Goal: Task Accomplishment & Management: Complete application form

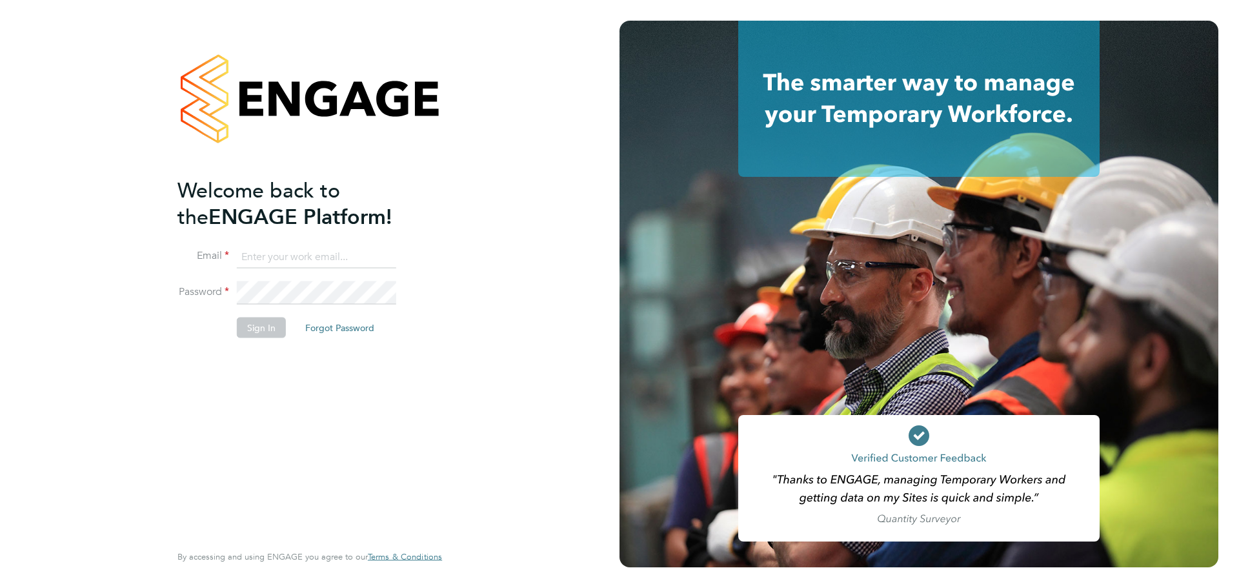
type input "olivia.glasgow@vistry.co.uk"
click at [278, 324] on button "Sign In" at bounding box center [261, 327] width 49 height 21
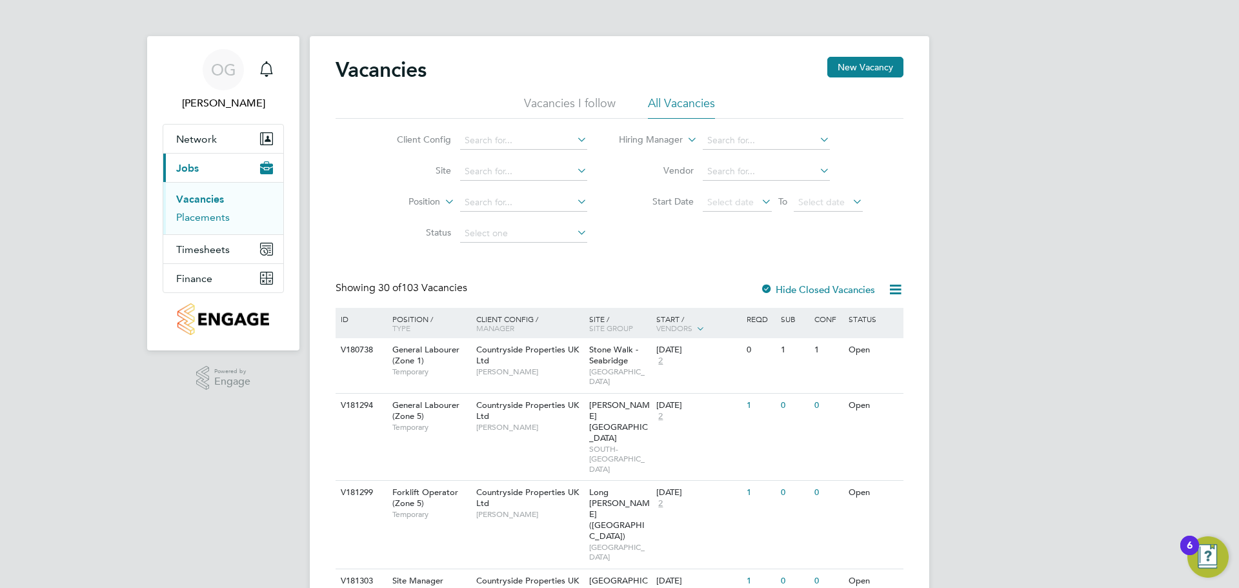
click at [211, 213] on link "Placements" at bounding box center [203, 217] width 54 height 12
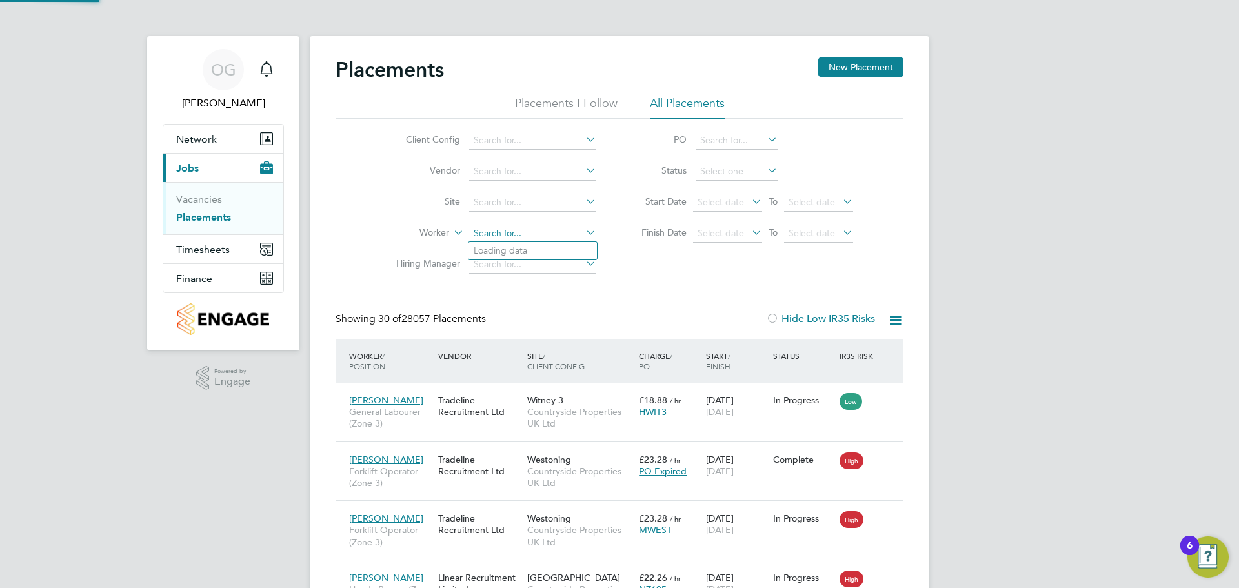
click at [505, 236] on input at bounding box center [532, 234] width 127 height 18
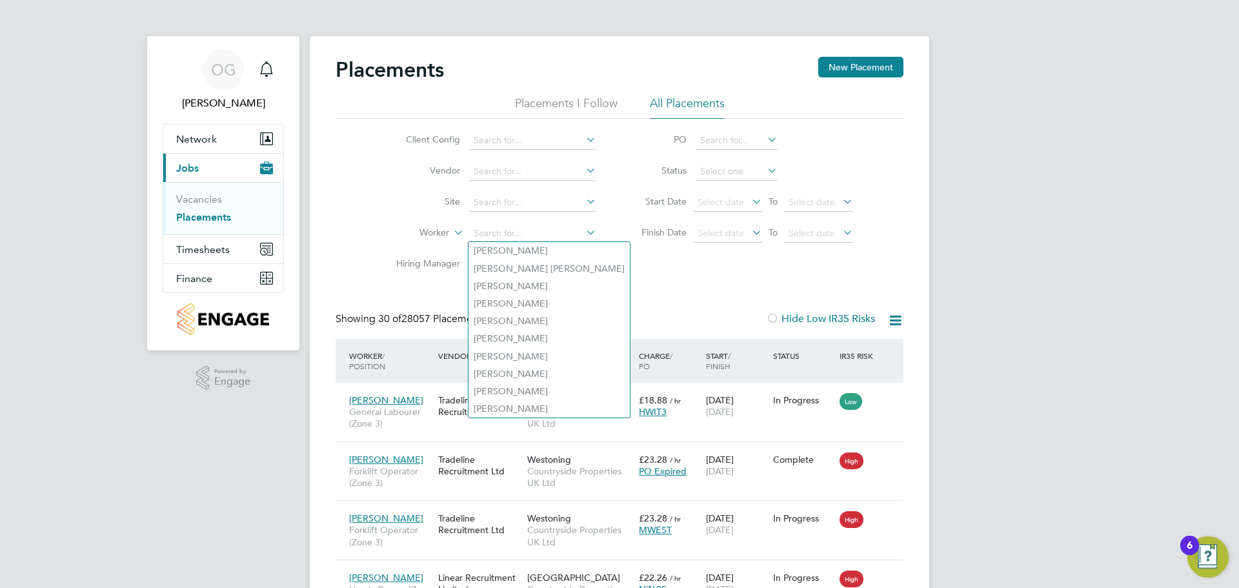
type input "c"
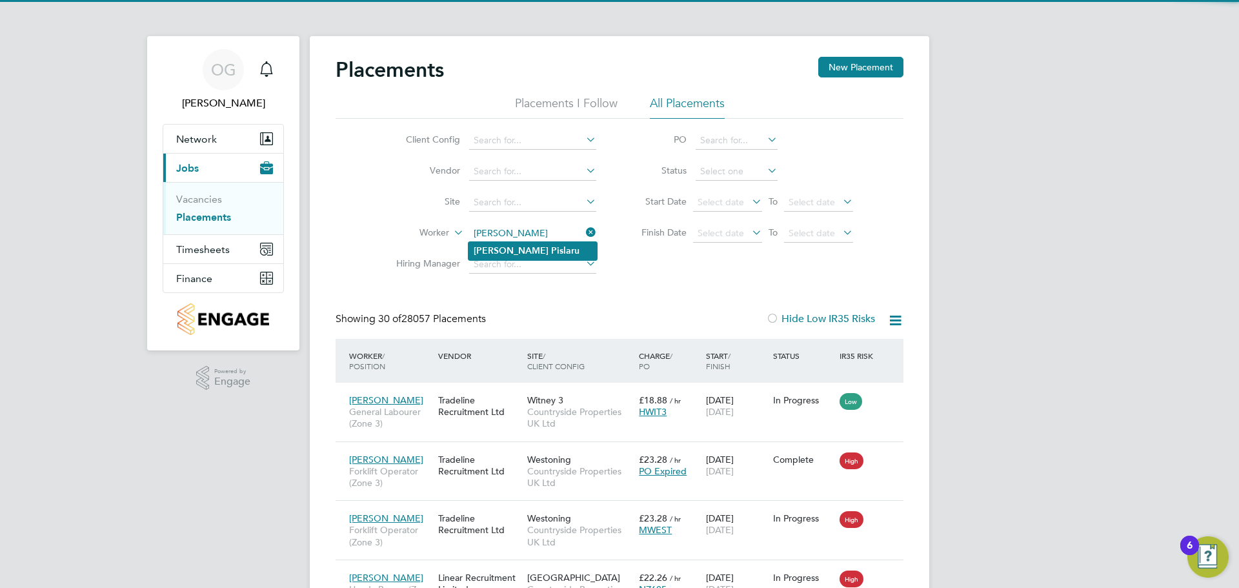
click at [499, 242] on li "Valentin Pislaru" at bounding box center [533, 250] width 128 height 17
type input "Valentin Pislaru"
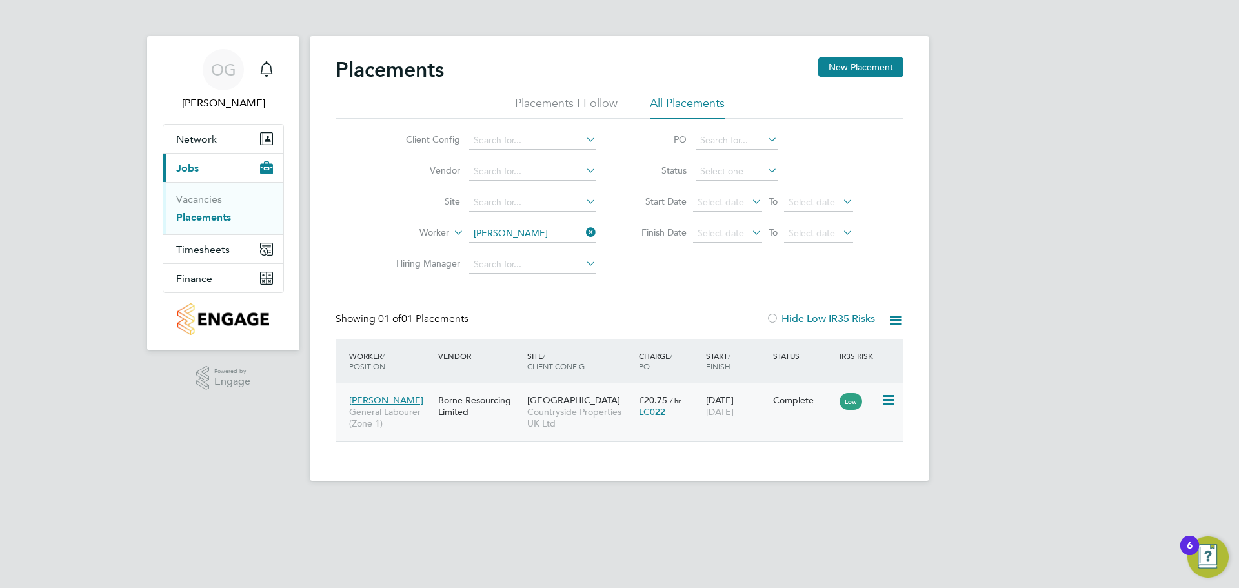
click at [595, 410] on span "Countryside Properties UK Ltd" at bounding box center [579, 417] width 105 height 23
click at [207, 201] on link "Vacancies" at bounding box center [199, 199] width 46 height 12
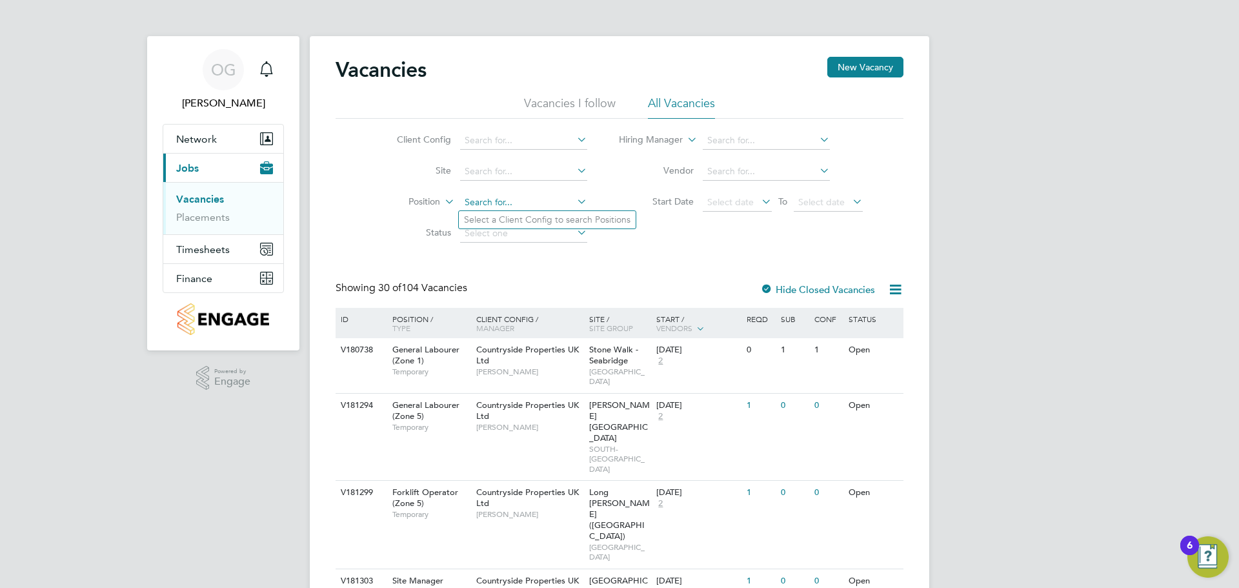
click at [489, 205] on input at bounding box center [523, 203] width 127 height 18
click at [873, 73] on button "New Vacancy" at bounding box center [866, 67] width 76 height 21
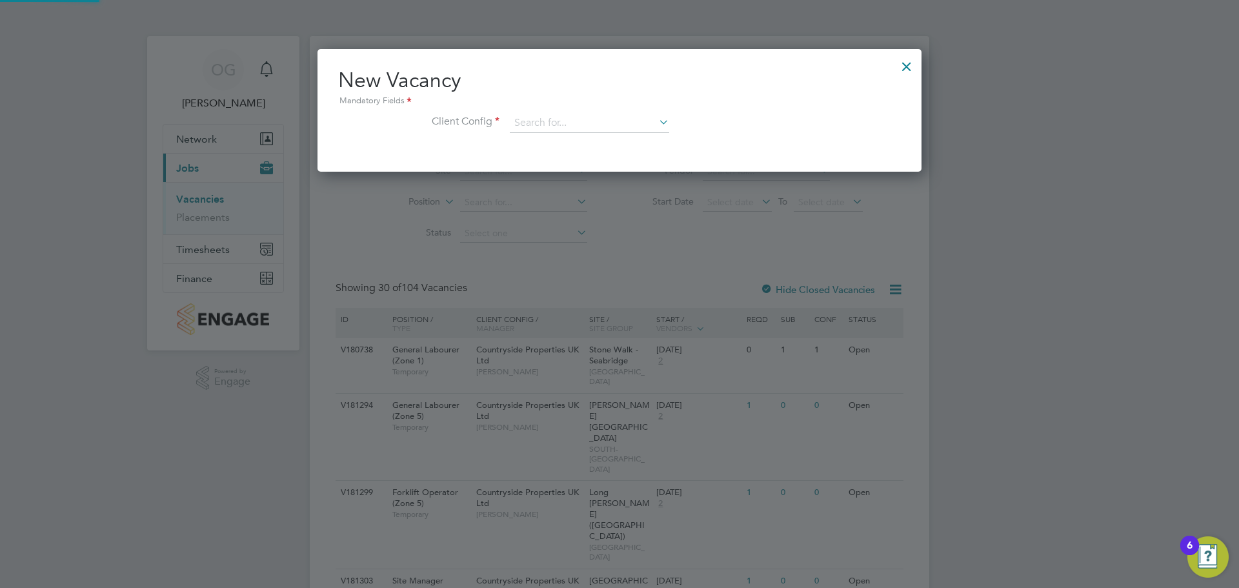
scroll to position [123, 605]
click at [560, 124] on input at bounding box center [589, 123] width 159 height 19
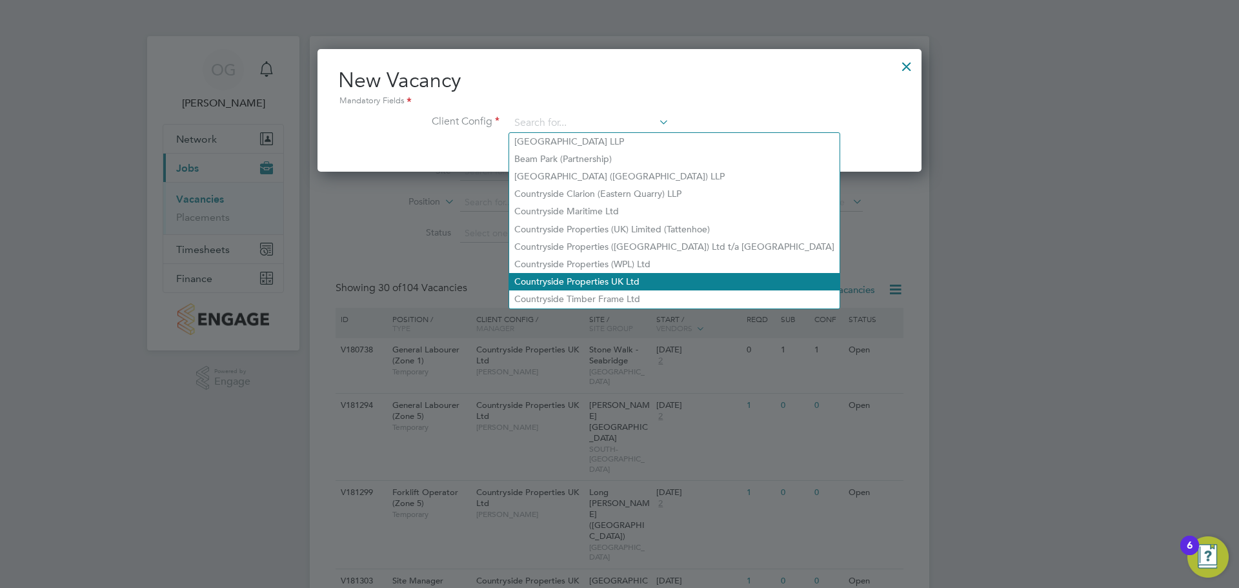
click at [644, 273] on li "Countryside Properties UK Ltd" at bounding box center [674, 281] width 330 height 17
type input "Countryside Properties UK Ltd"
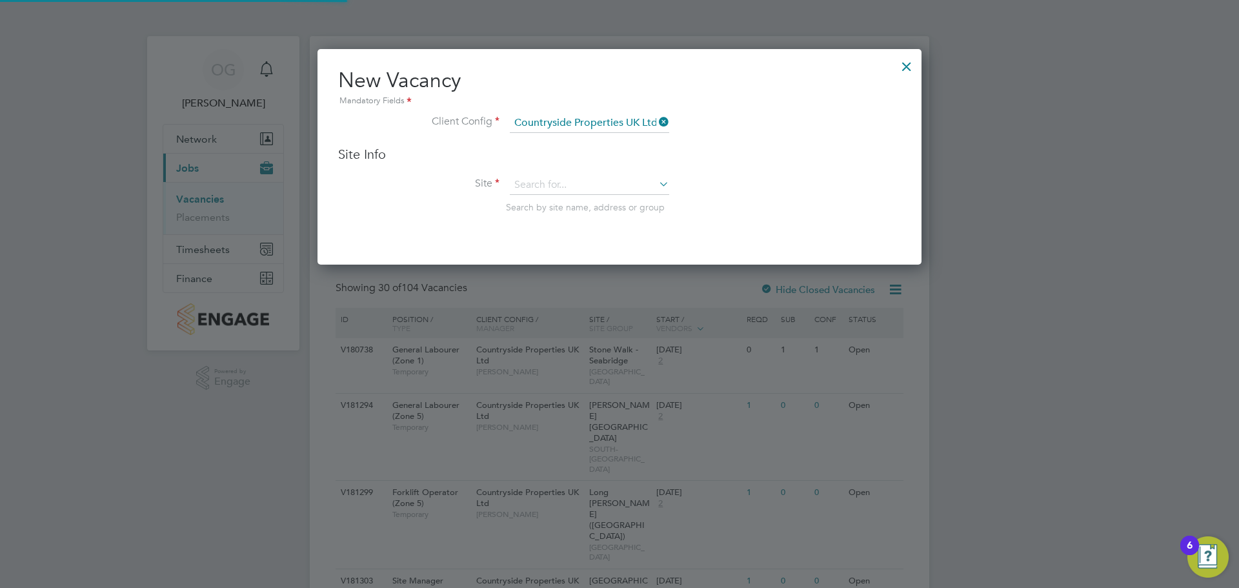
scroll to position [216, 605]
click at [554, 193] on input at bounding box center [589, 185] width 159 height 19
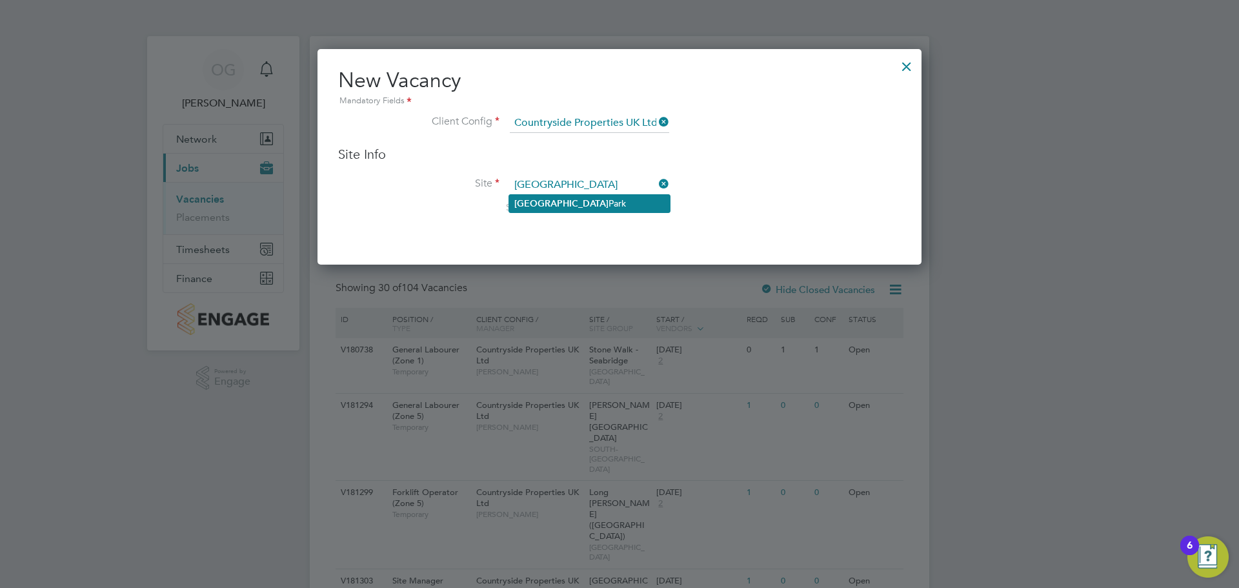
click at [618, 208] on li "Northwick Park" at bounding box center [589, 203] width 161 height 17
type input "Northwick Park"
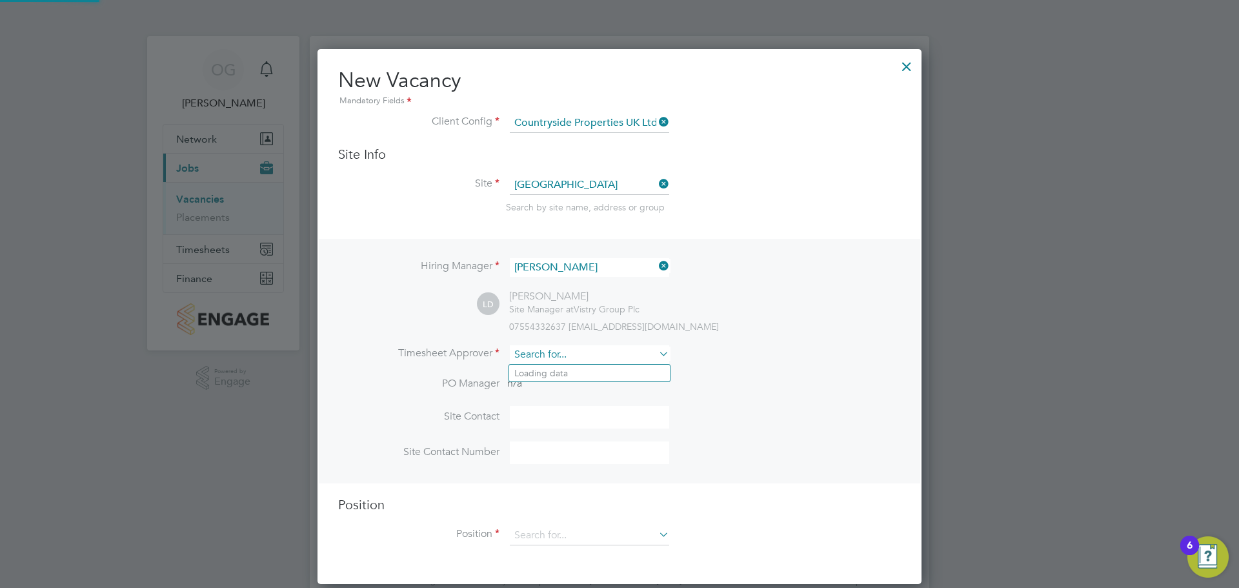
click at [580, 363] on input at bounding box center [589, 354] width 159 height 19
click at [619, 516] on li "Liam D'unienville" at bounding box center [589, 513] width 161 height 17
type input "Liam D'unienville"
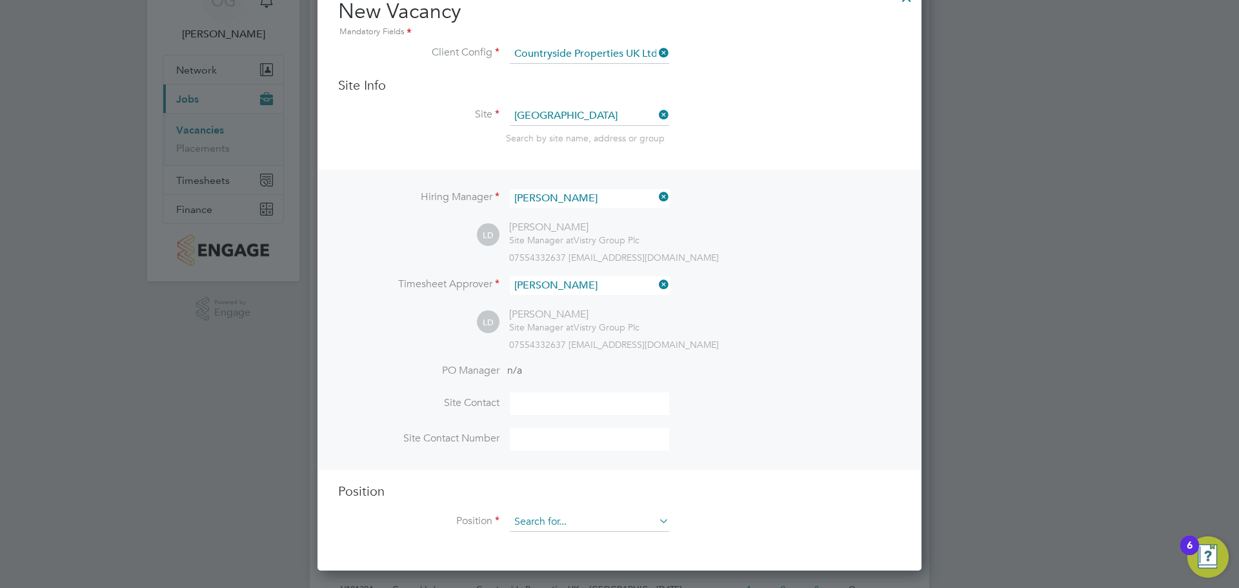
scroll to position [194, 0]
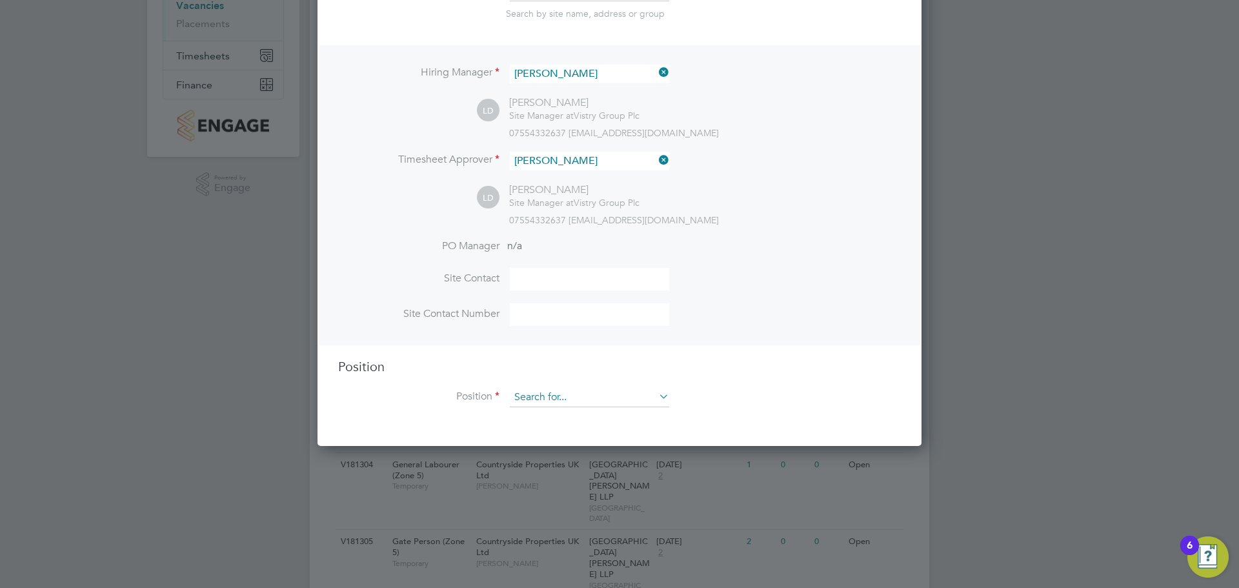
click at [519, 402] on input at bounding box center [589, 397] width 159 height 19
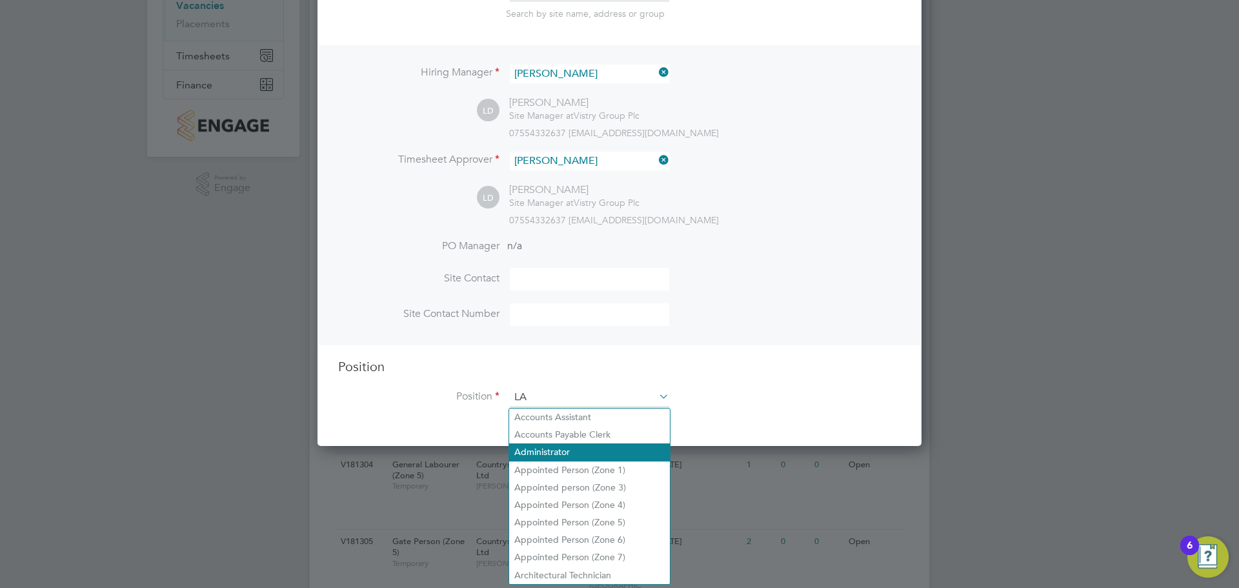
scroll to position [1855, 605]
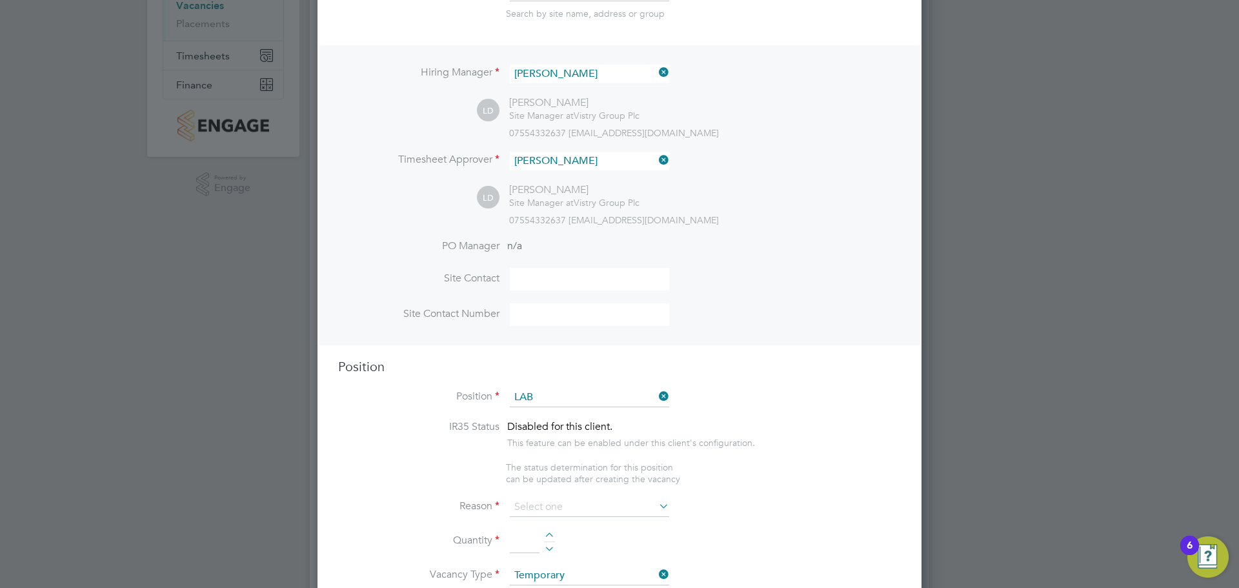
click at [637, 418] on li "General Lab ourer (Zone 1)" at bounding box center [589, 417] width 161 height 17
type input "General Labourer (Zone 1)"
type textarea "- General labouring duties - Supporting the trades on site - Moving materials a…"
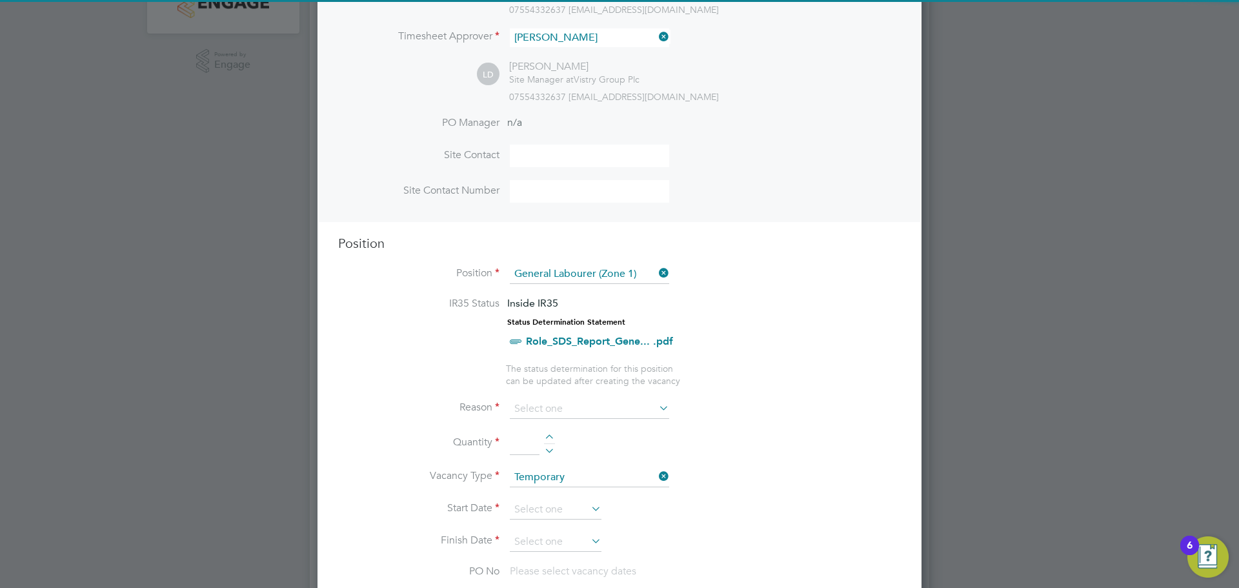
scroll to position [323, 0]
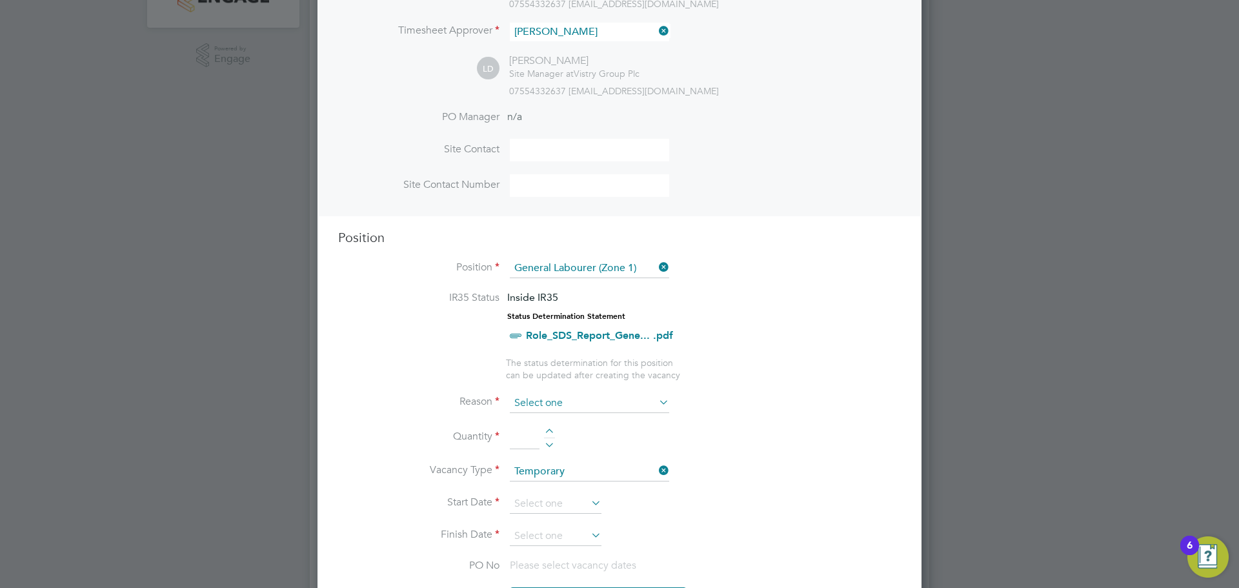
click at [562, 399] on input at bounding box center [589, 403] width 159 height 19
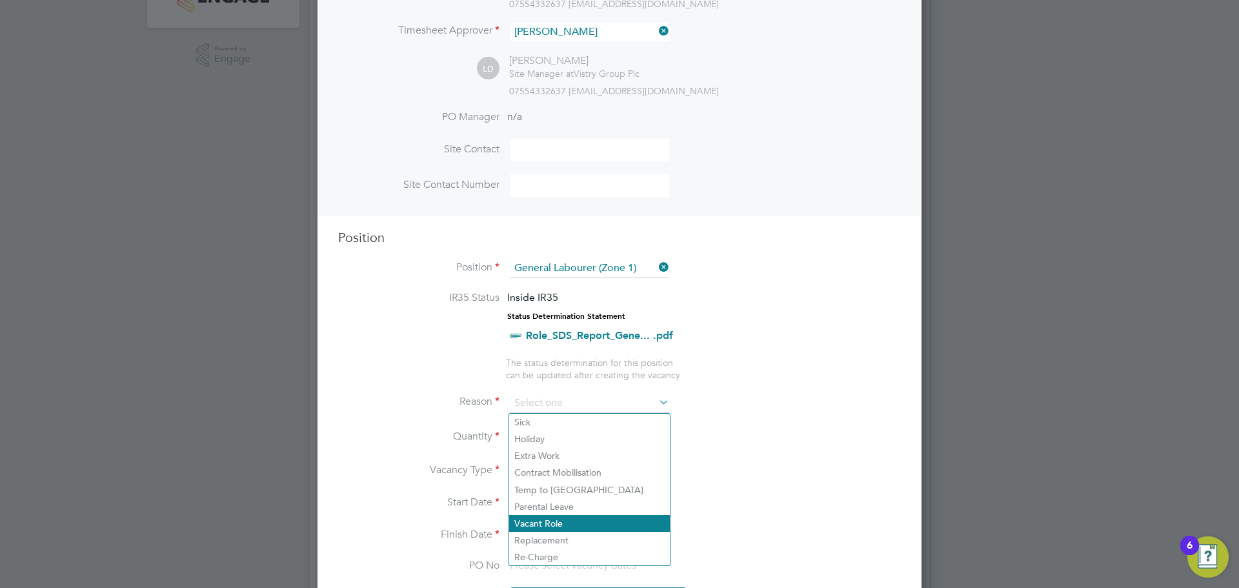
click at [589, 522] on li "Vacant Role" at bounding box center [589, 523] width 161 height 17
type input "Vacant Role"
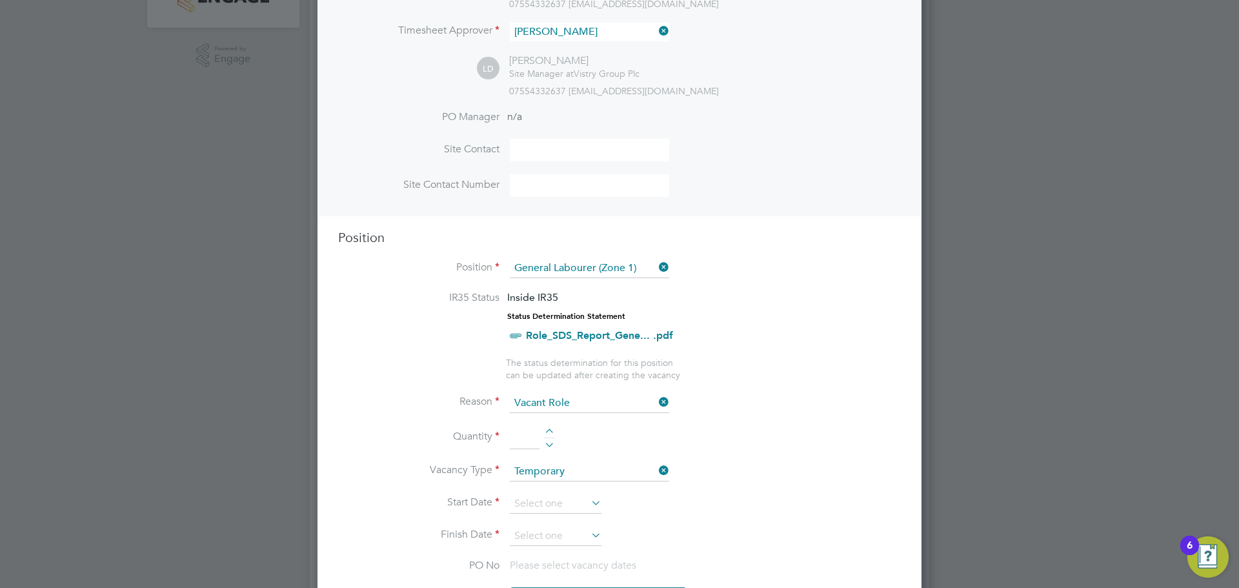
click at [516, 436] on input at bounding box center [525, 437] width 30 height 23
type input "1"
click at [543, 501] on input at bounding box center [556, 503] width 92 height 19
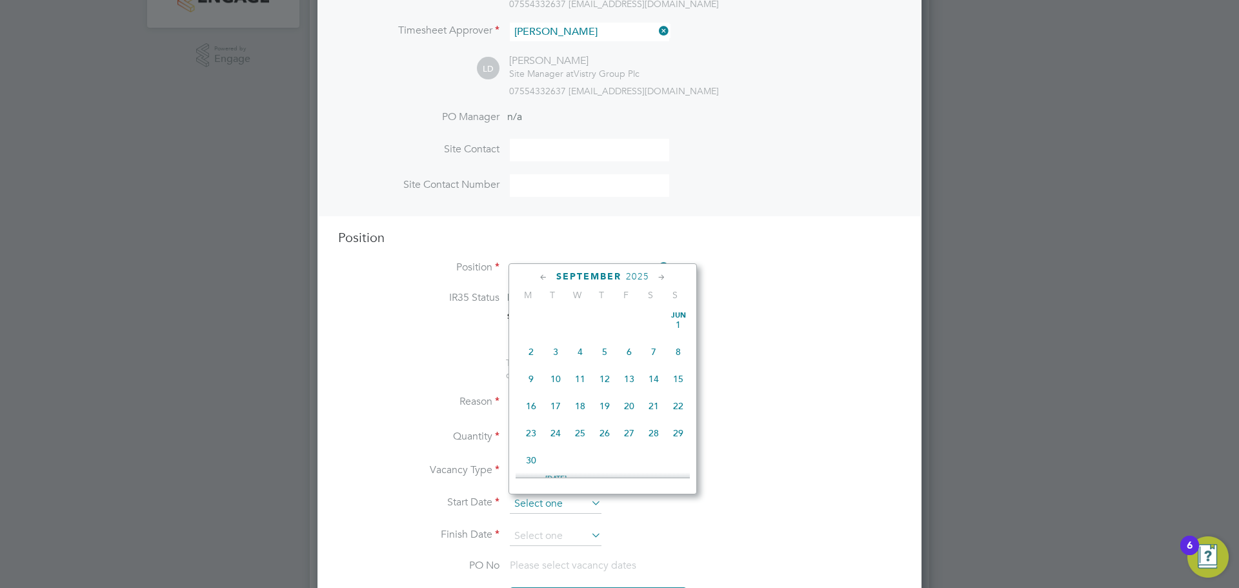
scroll to position [475, 0]
click at [556, 350] on span "16" at bounding box center [555, 339] width 25 height 25
type input "16 Sep 2025"
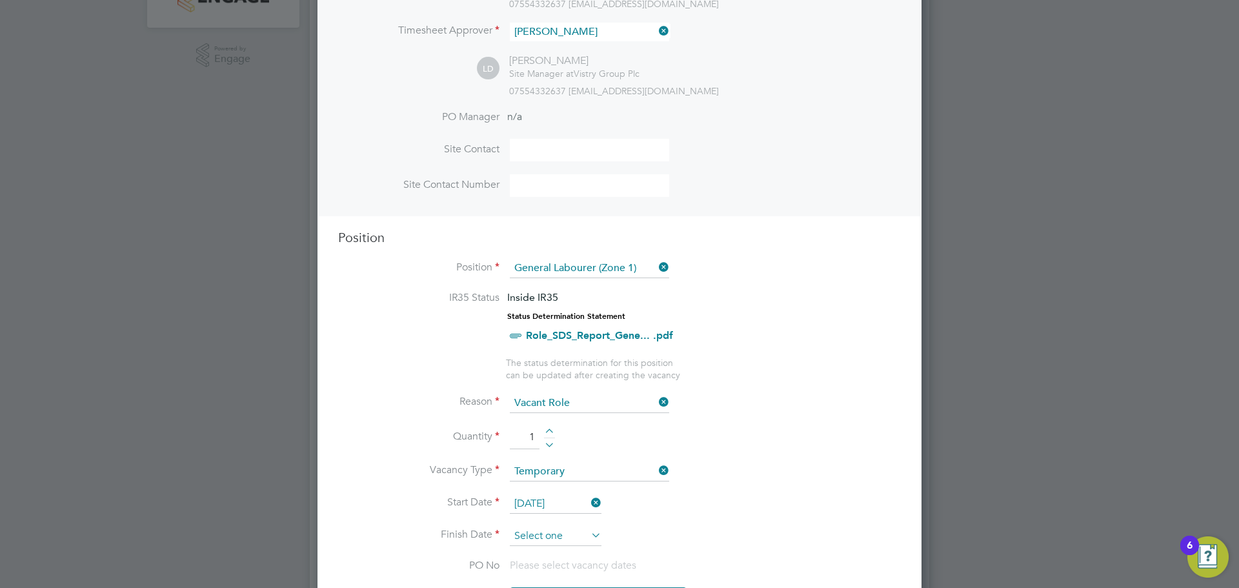
click at [576, 529] on input at bounding box center [556, 536] width 92 height 19
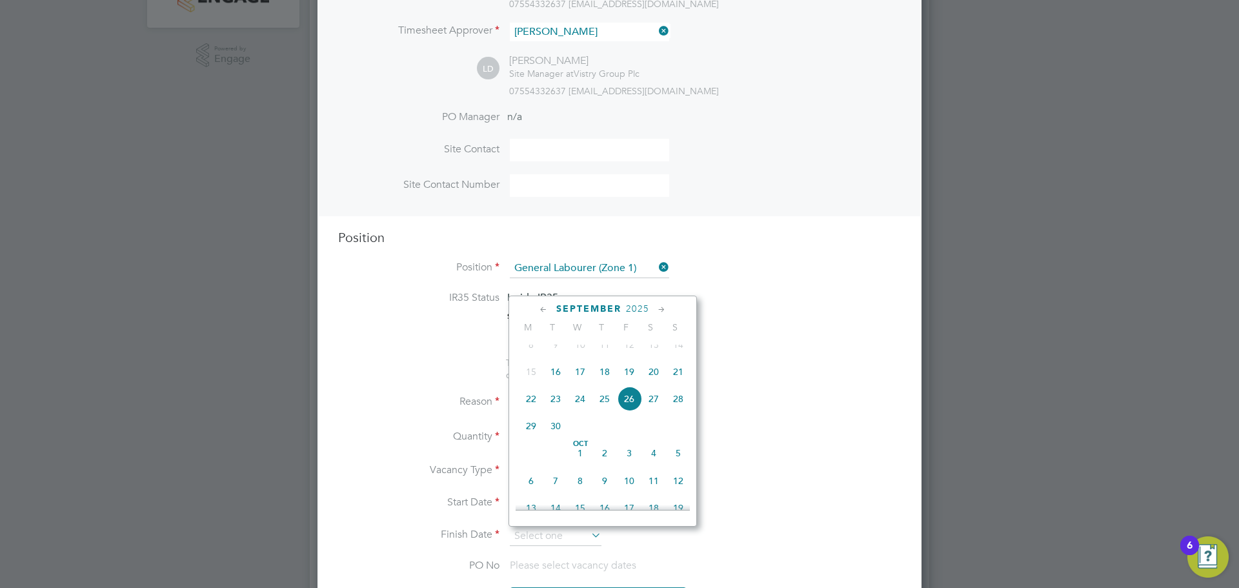
click at [663, 307] on icon at bounding box center [662, 310] width 12 height 14
click at [558, 403] on span "16" at bounding box center [555, 391] width 25 height 25
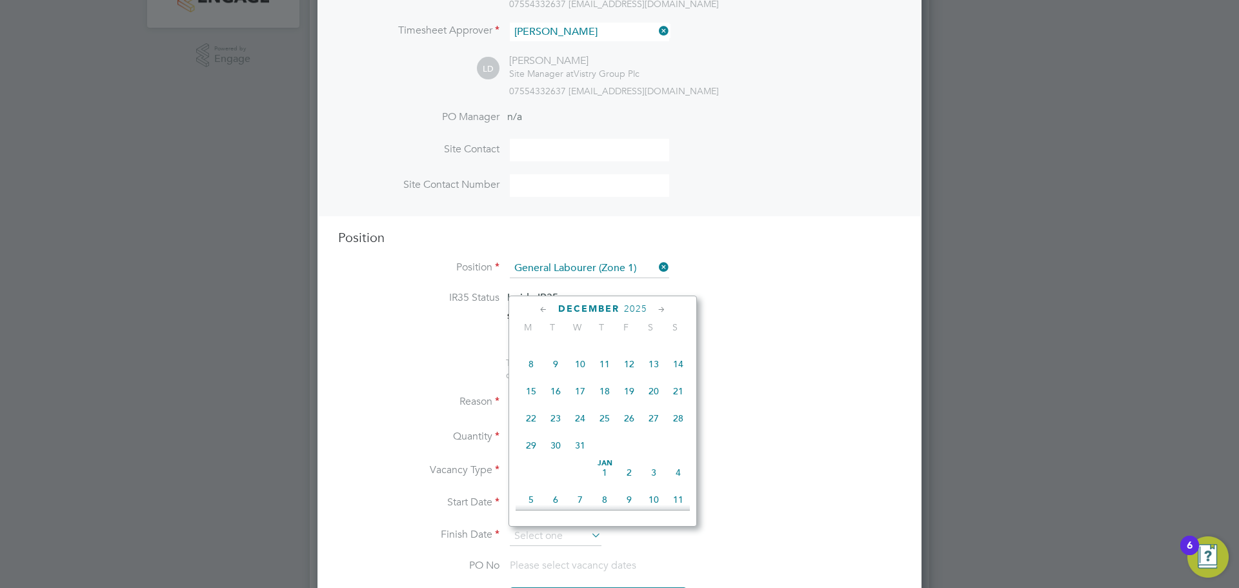
type input "16 Dec 2025"
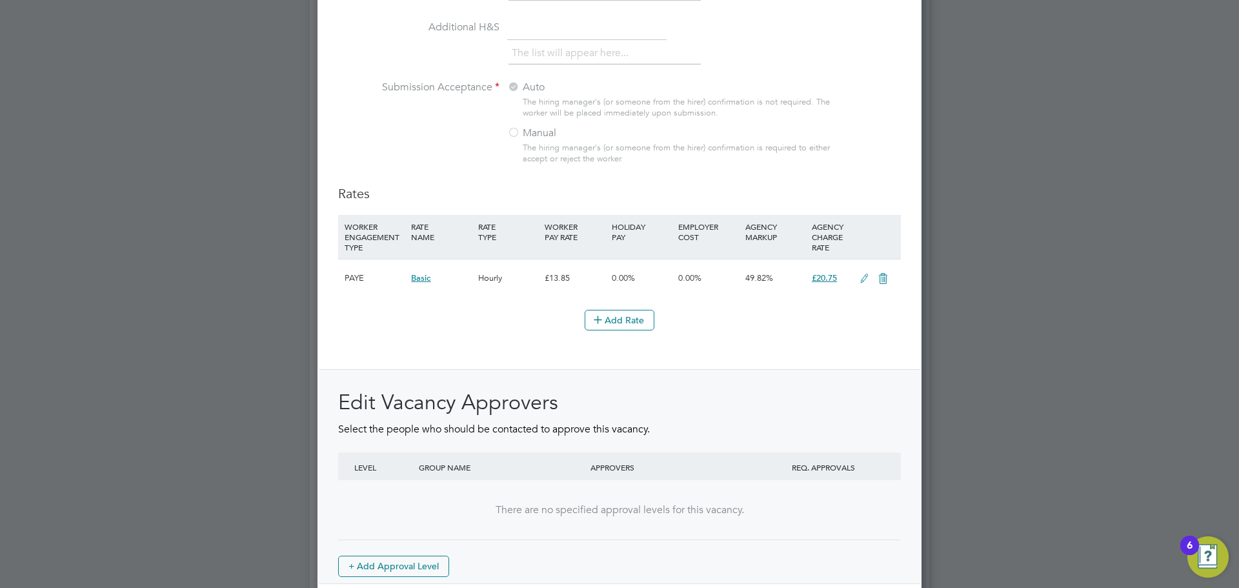
scroll to position [1410, 0]
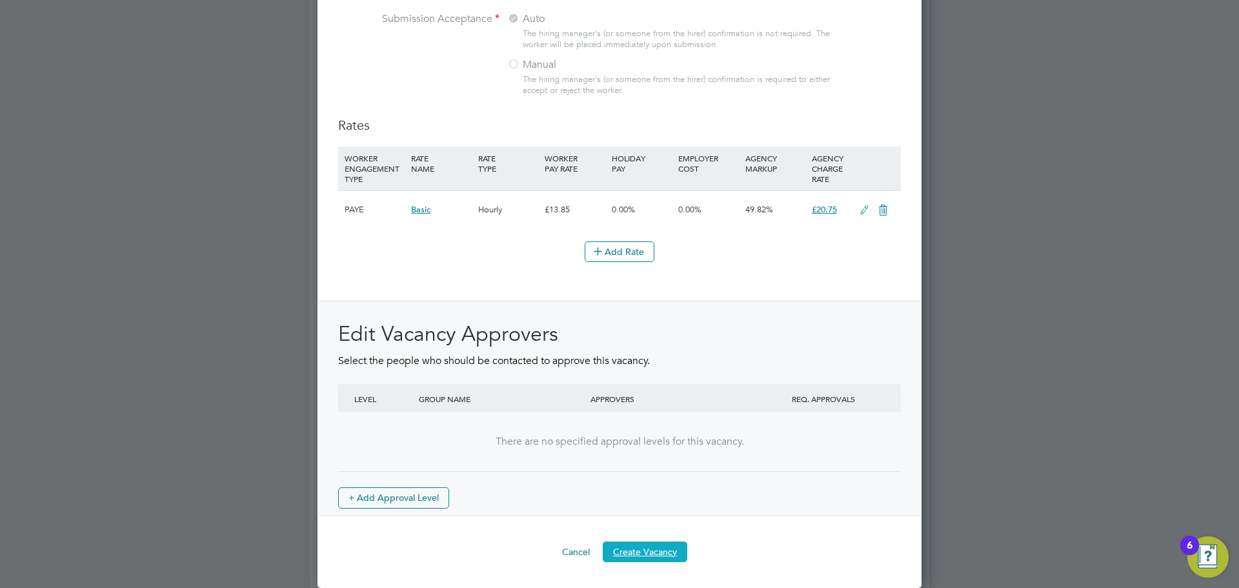
click at [651, 553] on button "Create Vacancy" at bounding box center [645, 552] width 85 height 21
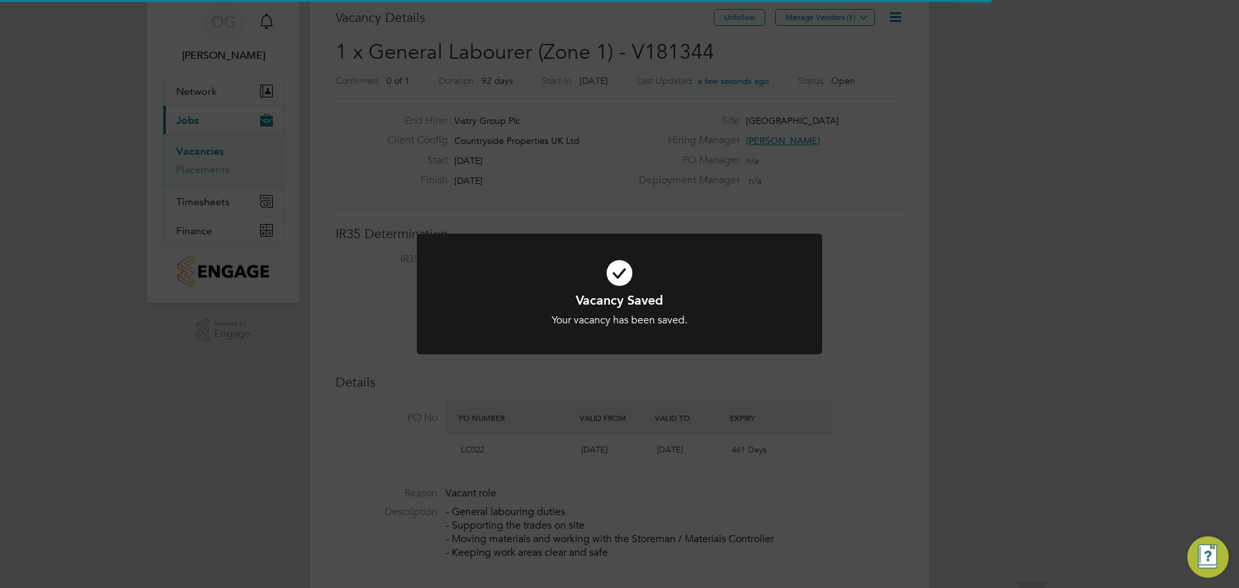
scroll to position [6, 6]
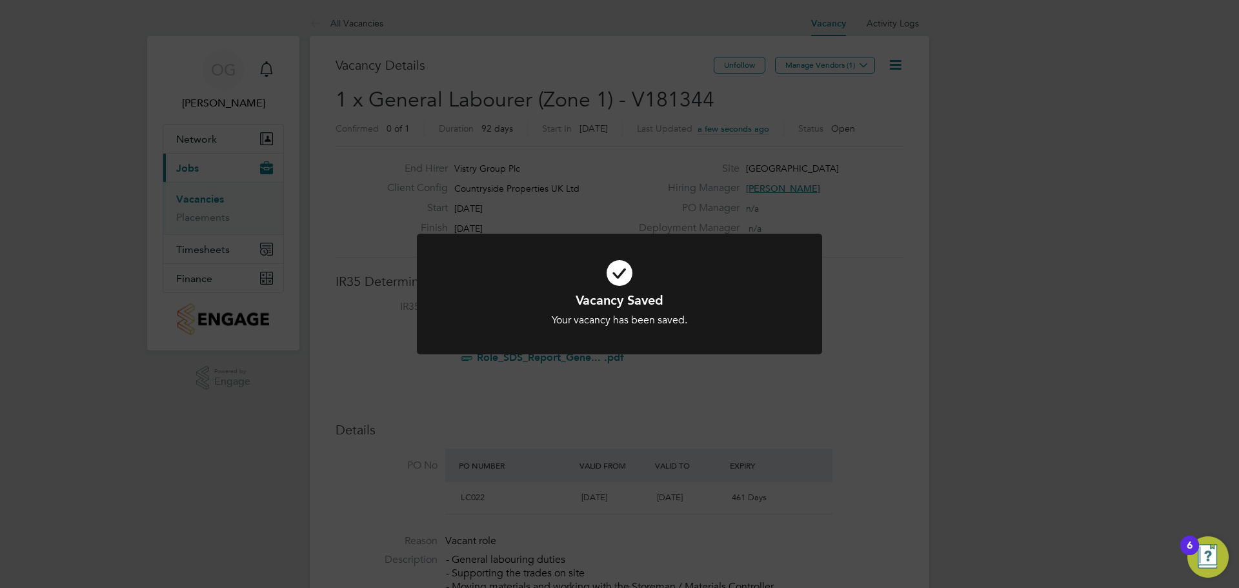
click at [861, 68] on div "Vacancy Saved Your vacancy has been saved. Cancel Okay" at bounding box center [619, 294] width 1239 height 588
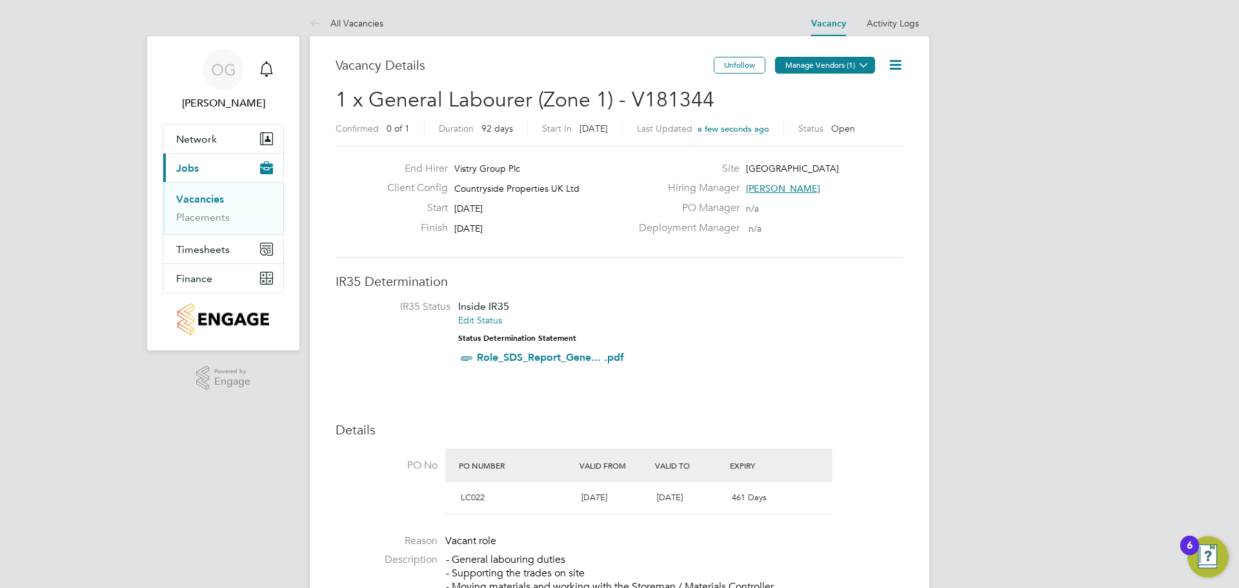
click at [860, 68] on icon at bounding box center [864, 65] width 10 height 10
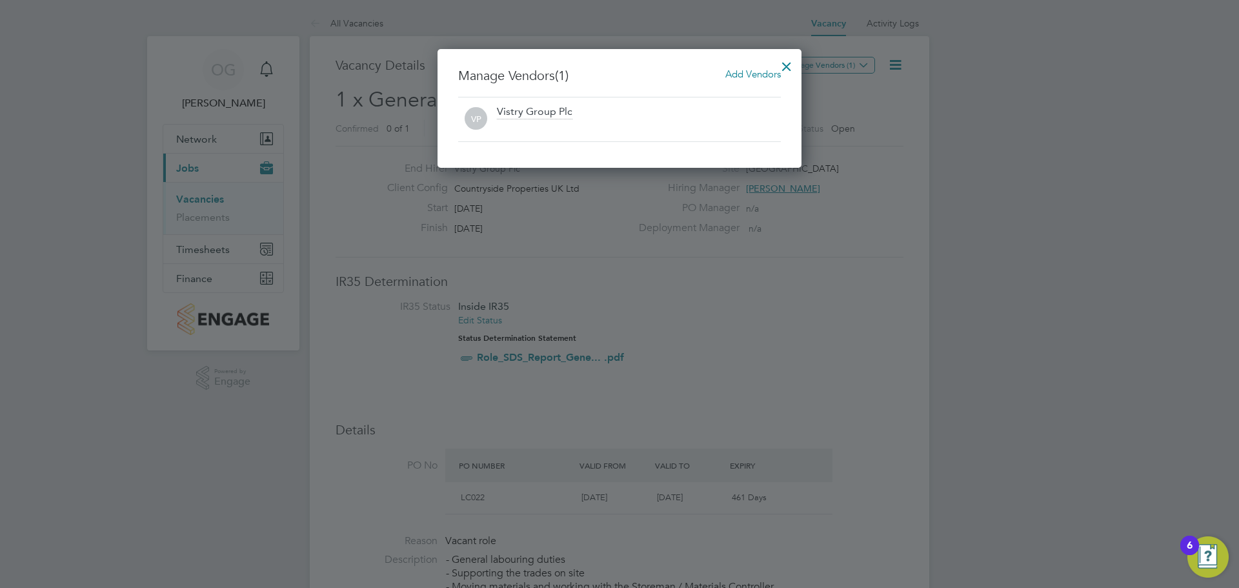
click at [758, 76] on span "Add Vendors" at bounding box center [754, 74] width 56 height 12
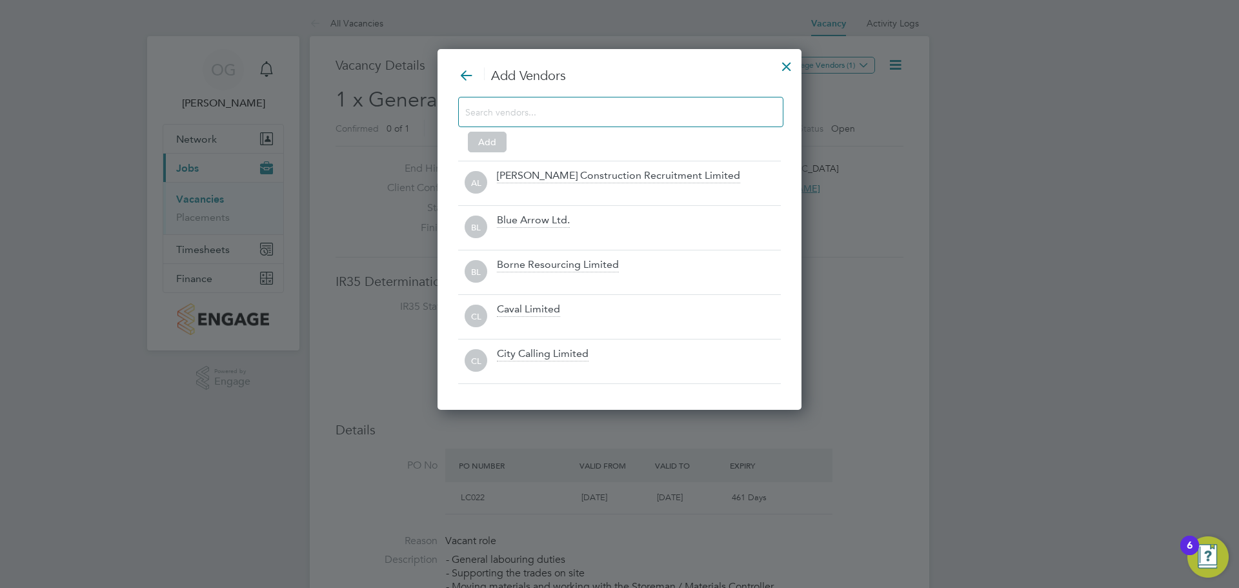
click at [549, 110] on input at bounding box center [610, 111] width 290 height 17
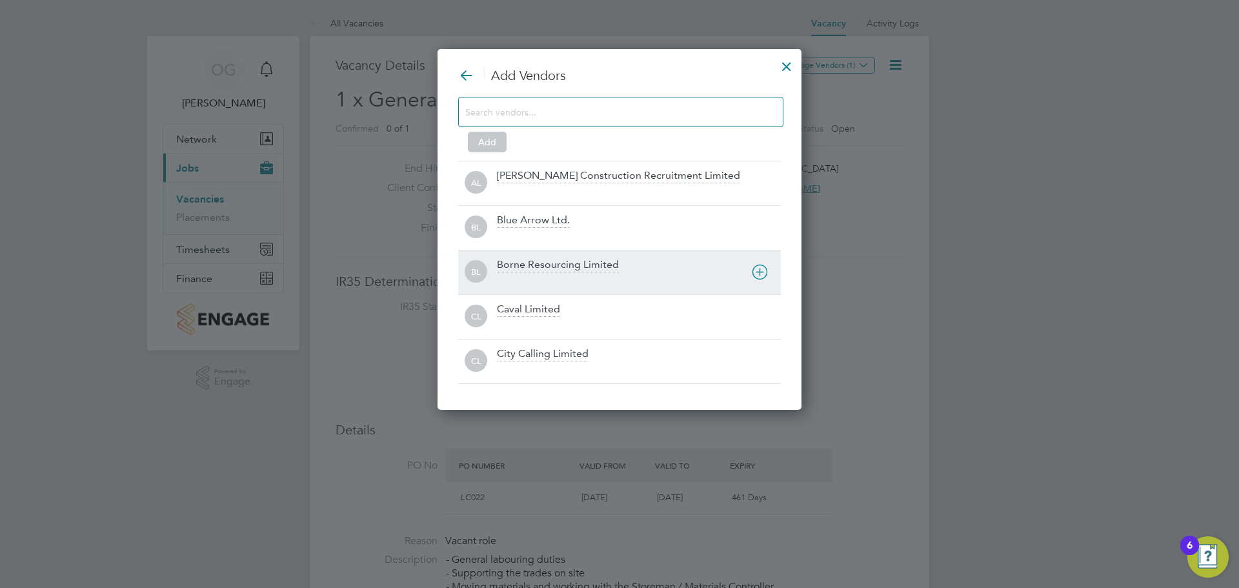
click at [563, 259] on div "Borne Resourcing Limited" at bounding box center [558, 265] width 122 height 14
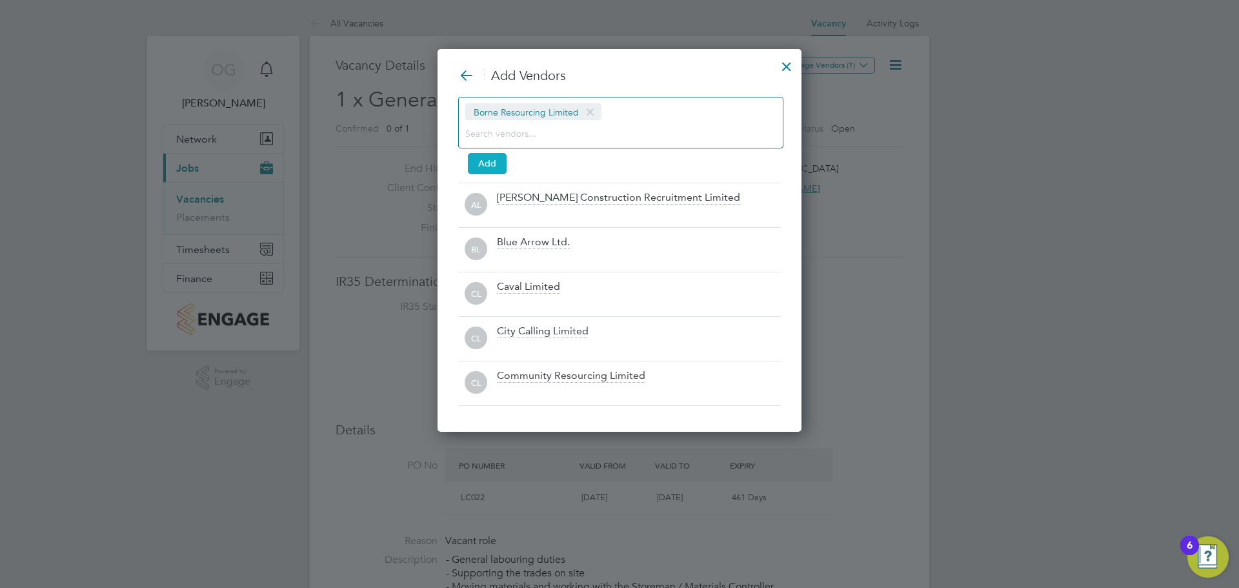
click at [485, 165] on button "Add" at bounding box center [487, 163] width 39 height 21
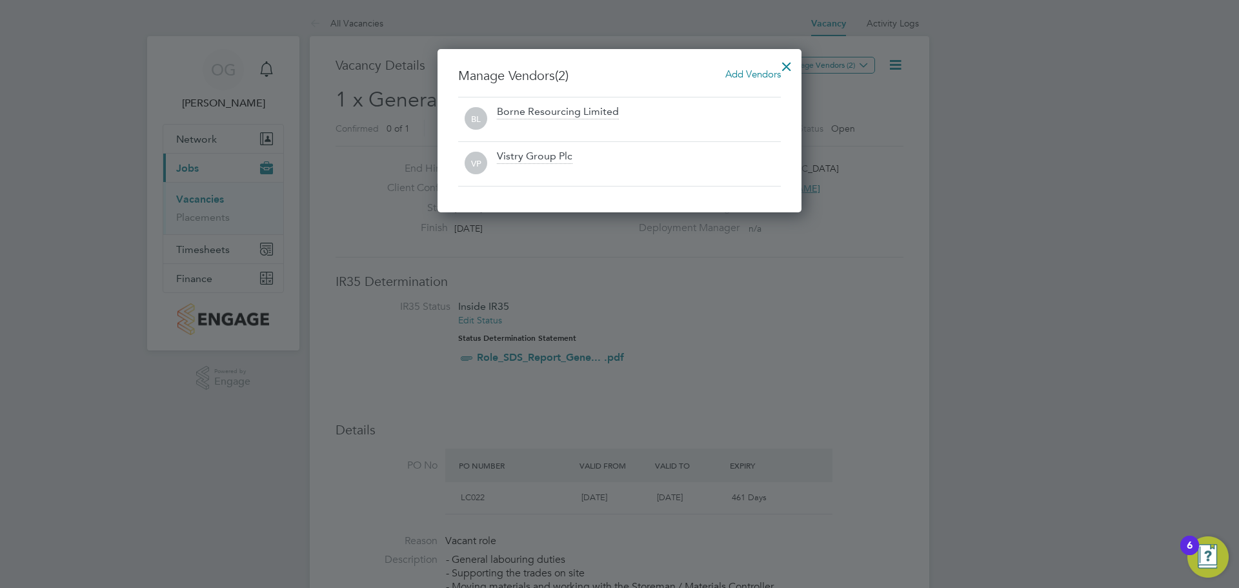
drag, startPoint x: 787, startPoint y: 67, endPoint x: 738, endPoint y: 97, distance: 58.2
click at [787, 68] on div at bounding box center [786, 63] width 23 height 23
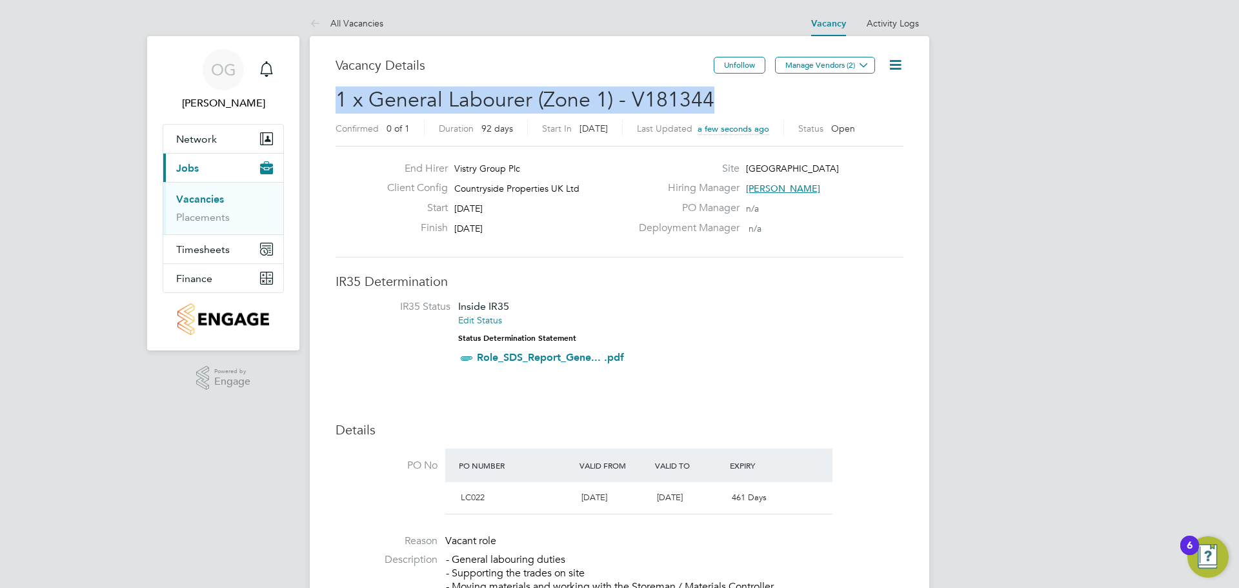
drag, startPoint x: 707, startPoint y: 102, endPoint x: 303, endPoint y: 102, distance: 403.4
copy span "1 x General Labourer (Zone 1) - V181344"
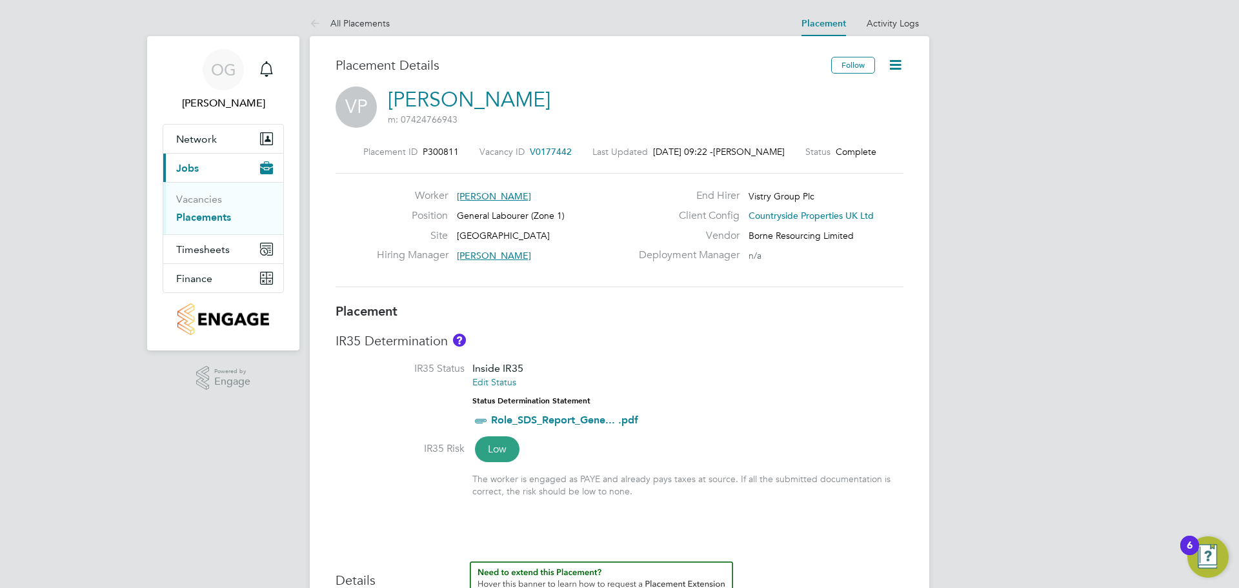
click at [900, 63] on icon at bounding box center [896, 65] width 16 height 16
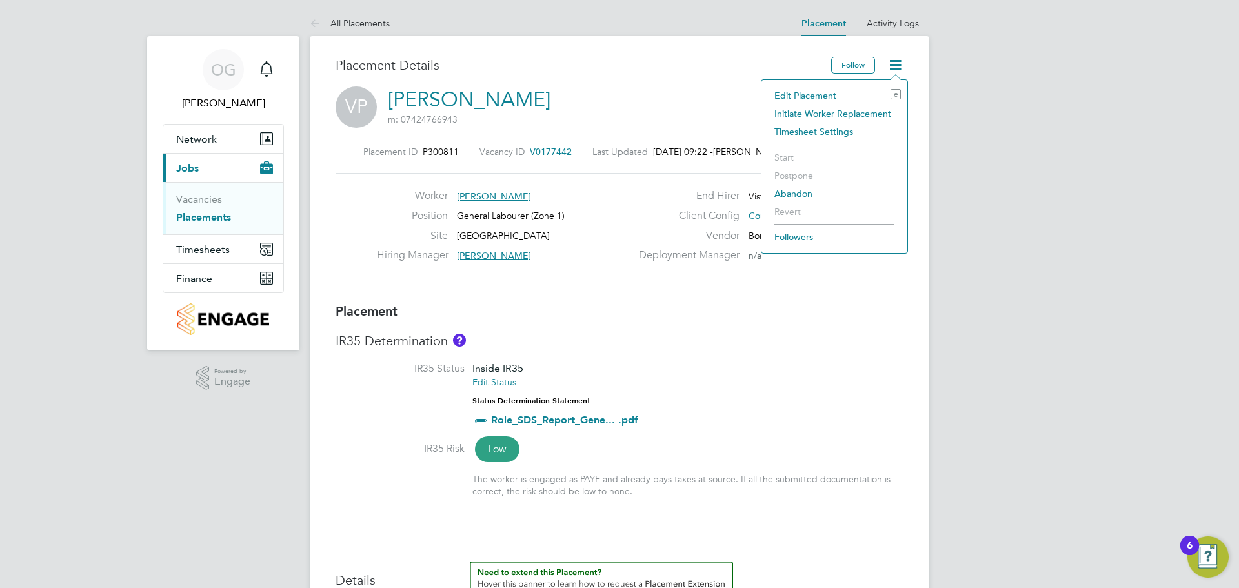
click at [655, 114] on div "VP Valentin Pislaru m: 07424766943" at bounding box center [620, 108] width 568 height 44
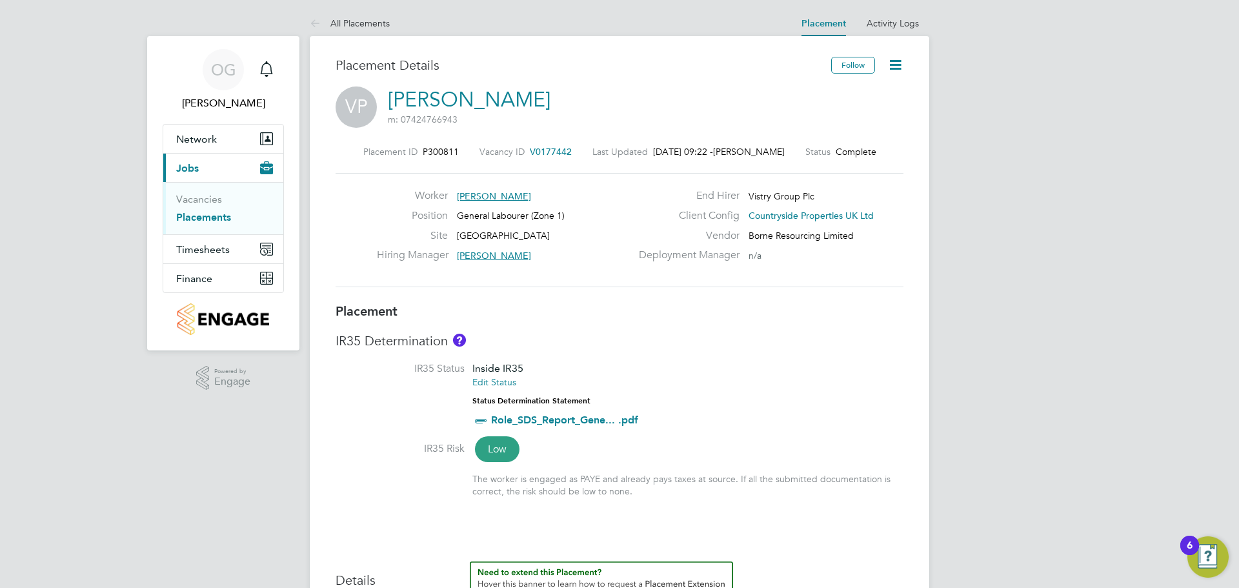
click at [899, 65] on icon at bounding box center [896, 65] width 16 height 16
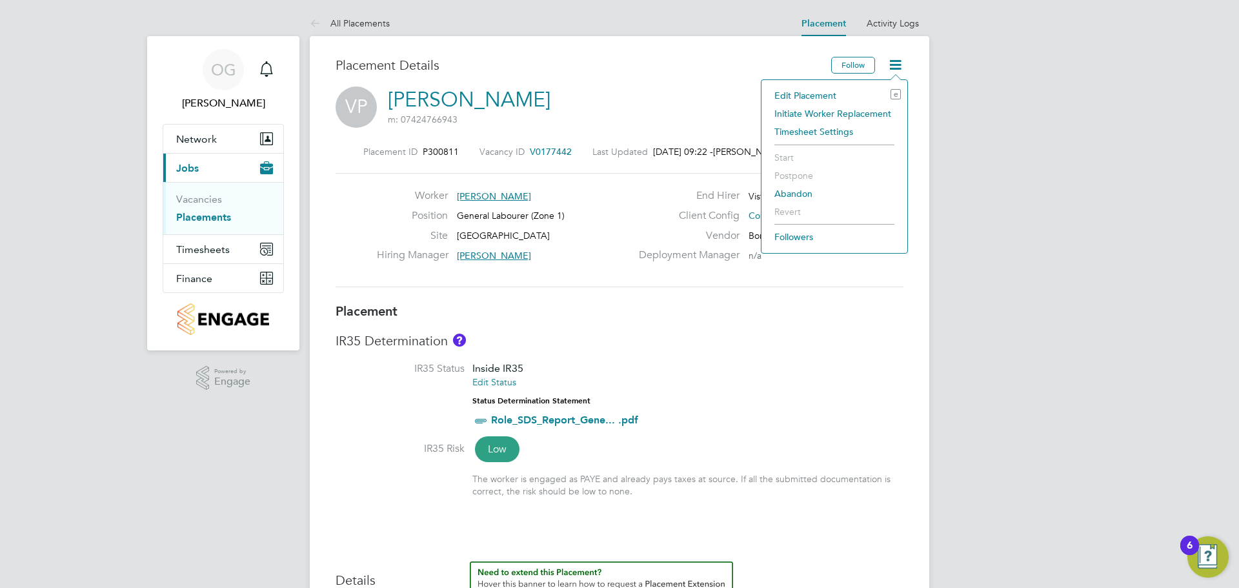
click at [853, 116] on li "Initiate Worker Replacement" at bounding box center [834, 114] width 133 height 18
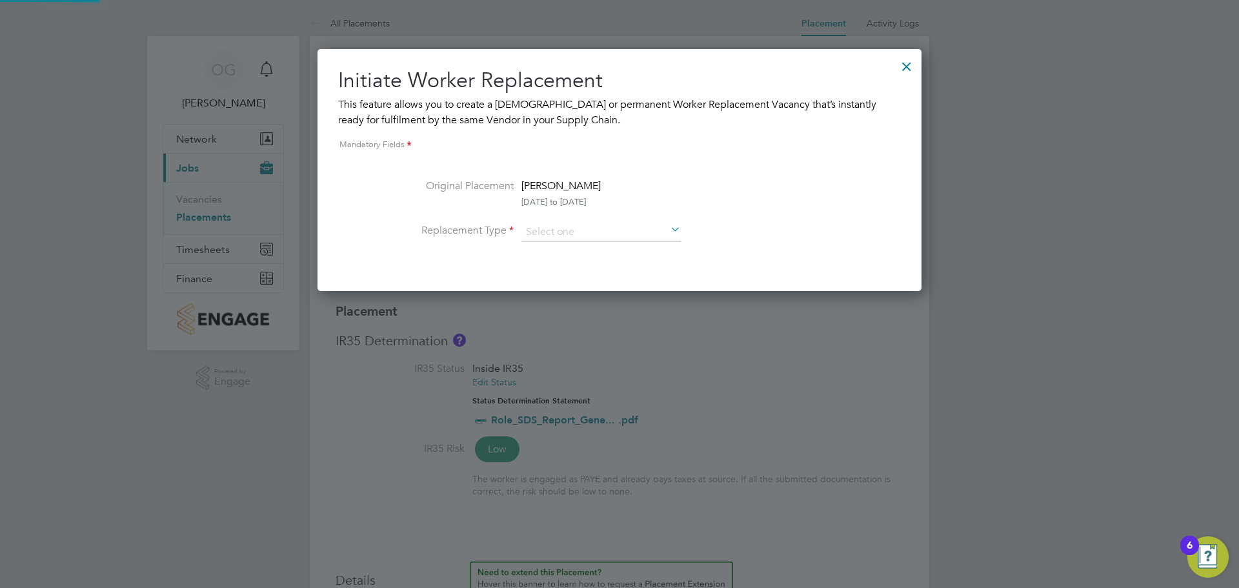
scroll to position [6, 6]
click at [570, 229] on input at bounding box center [601, 232] width 159 height 19
click at [571, 250] on li "Temporary" at bounding box center [601, 250] width 161 height 17
type input "Temporary"
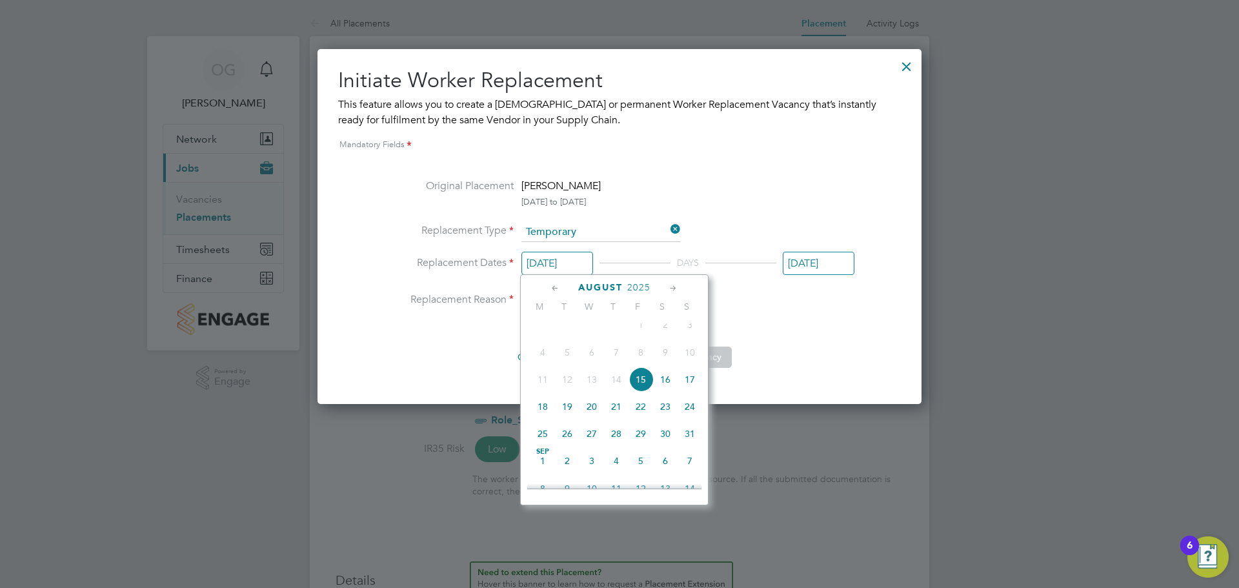
click at [553, 267] on input "14 Aug 2025" at bounding box center [558, 264] width 72 height 24
click at [668, 277] on div "August 2025 M T W T F S S May 1 2 3 4 5 6 7 8 9 10 11 12 13 14 15 16 17 18 19 2…" at bounding box center [614, 389] width 188 height 231
click at [667, 287] on div "August 2025" at bounding box center [614, 287] width 174 height 12
click at [669, 288] on icon at bounding box center [673, 288] width 12 height 14
click at [674, 289] on icon at bounding box center [673, 288] width 12 height 14
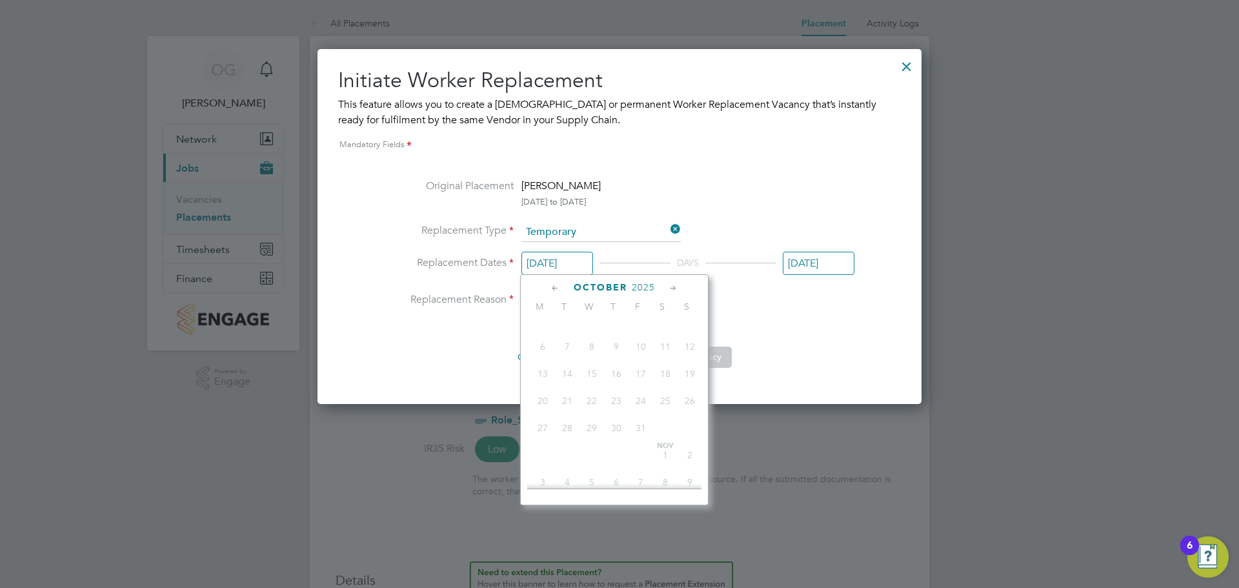
click at [556, 289] on icon at bounding box center [555, 288] width 12 height 14
click at [829, 329] on div "Original Placement Valentin Pislaru 14 Aug 2025 to 14 Sep 2025 Replacement Type…" at bounding box center [620, 273] width 470 height 190
click at [573, 262] on input "14 Aug 2025" at bounding box center [558, 264] width 72 height 24
drag, startPoint x: 620, startPoint y: 354, endPoint x: 624, endPoint y: 345, distance: 9.2
click at [620, 353] on span "25" at bounding box center [616, 349] width 25 height 25
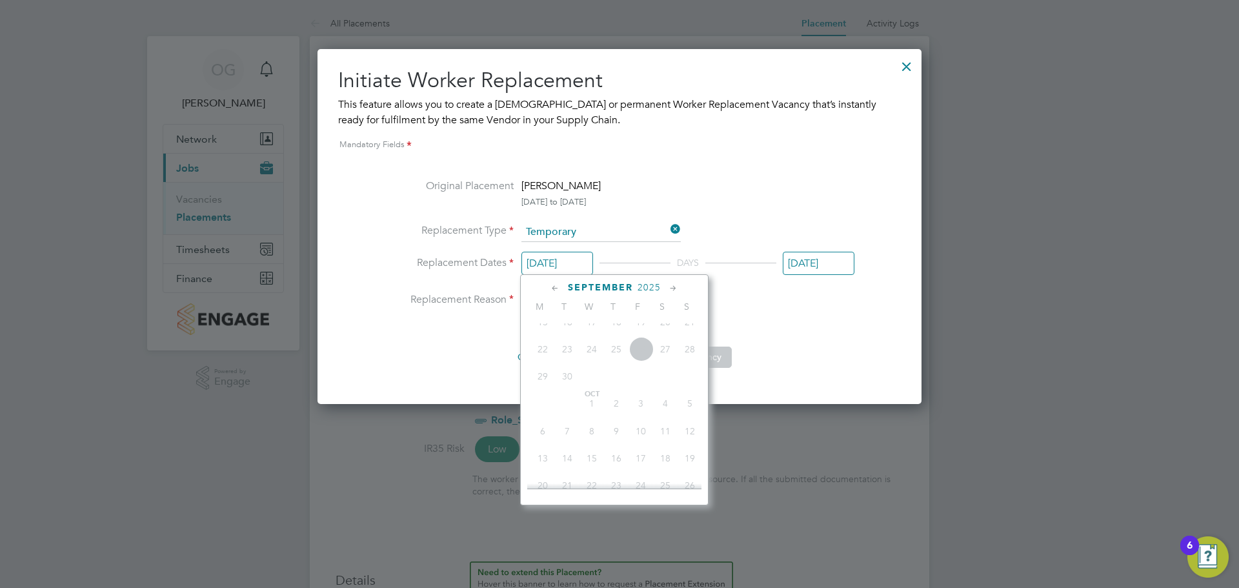
click at [612, 334] on span "18" at bounding box center [616, 322] width 25 height 25
click at [769, 305] on li "Replacement Reason" at bounding box center [620, 300] width 470 height 19
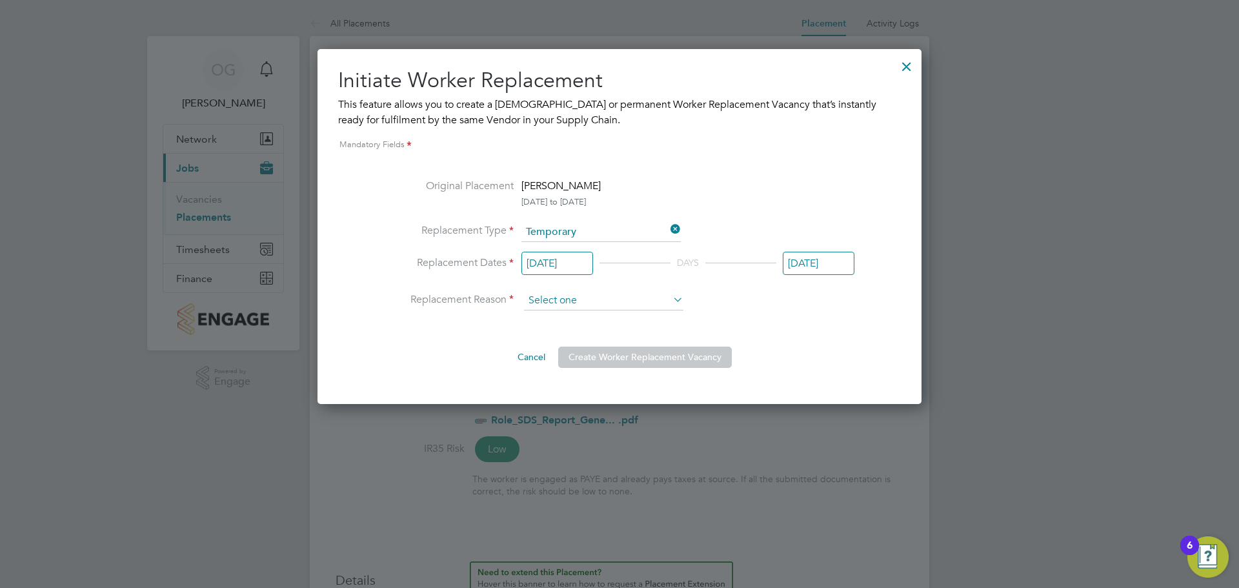
click at [653, 299] on input at bounding box center [603, 300] width 159 height 19
click at [628, 348] on li "Vacant Role" at bounding box center [603, 353] width 161 height 17
type input "Vacant Role"
click at [587, 361] on button "Create Worker Replacement Vacancy" at bounding box center [645, 357] width 174 height 21
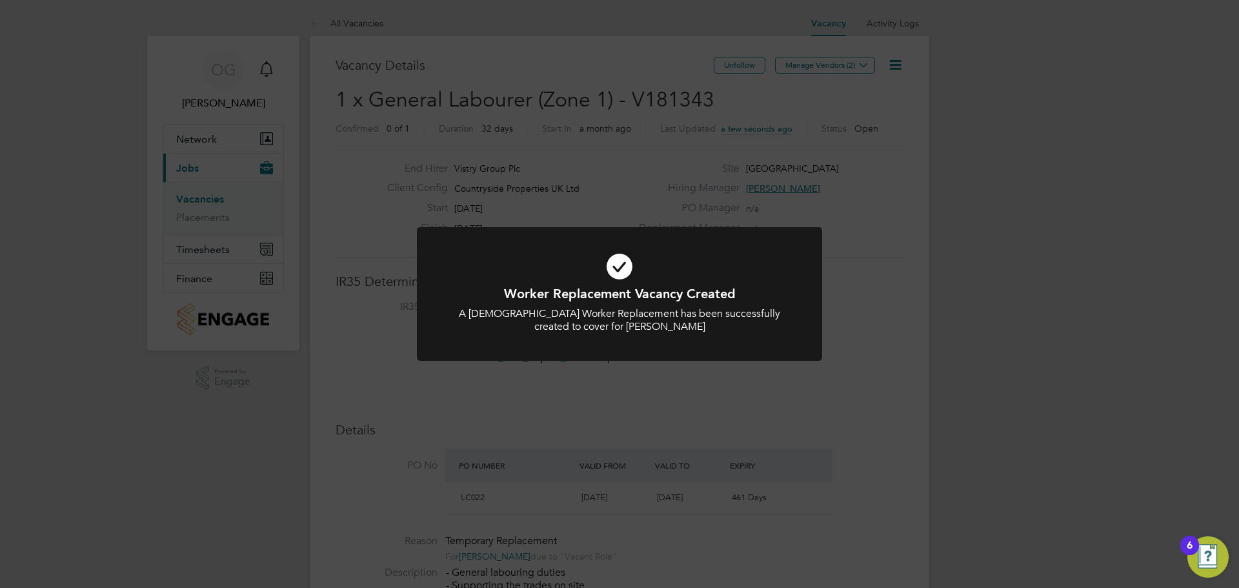
click at [899, 65] on div "Worker Replacement Vacancy Created A Temporary Worker Replacement has been succ…" at bounding box center [619, 294] width 1239 height 588
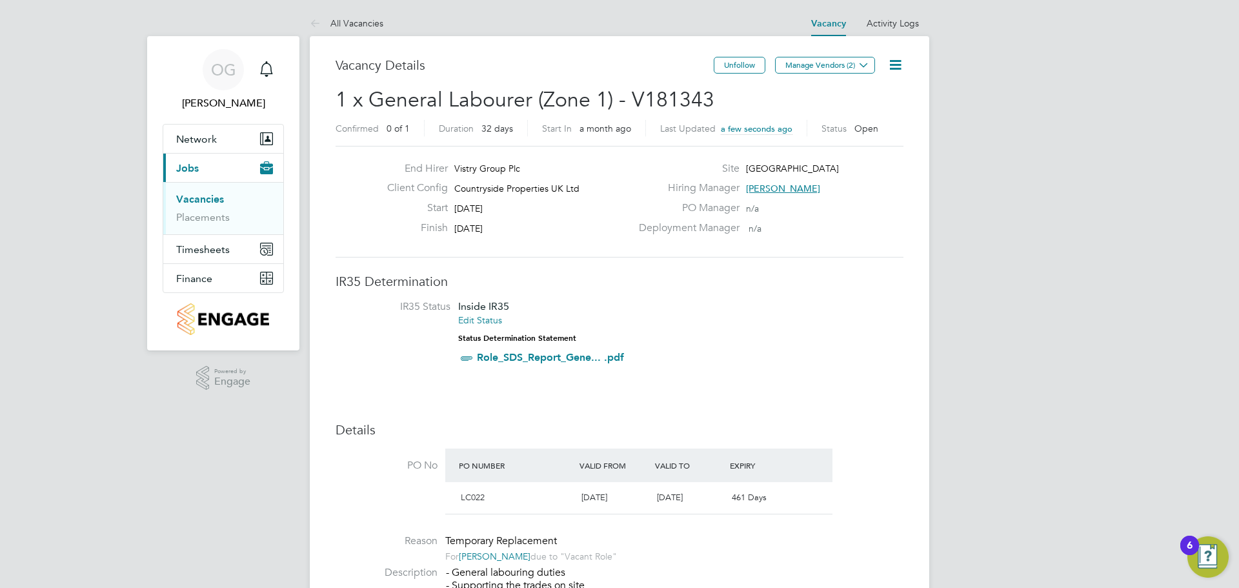
click at [899, 65] on icon at bounding box center [896, 65] width 16 height 16
click at [838, 98] on li "Edit Vacancy e" at bounding box center [864, 95] width 75 height 18
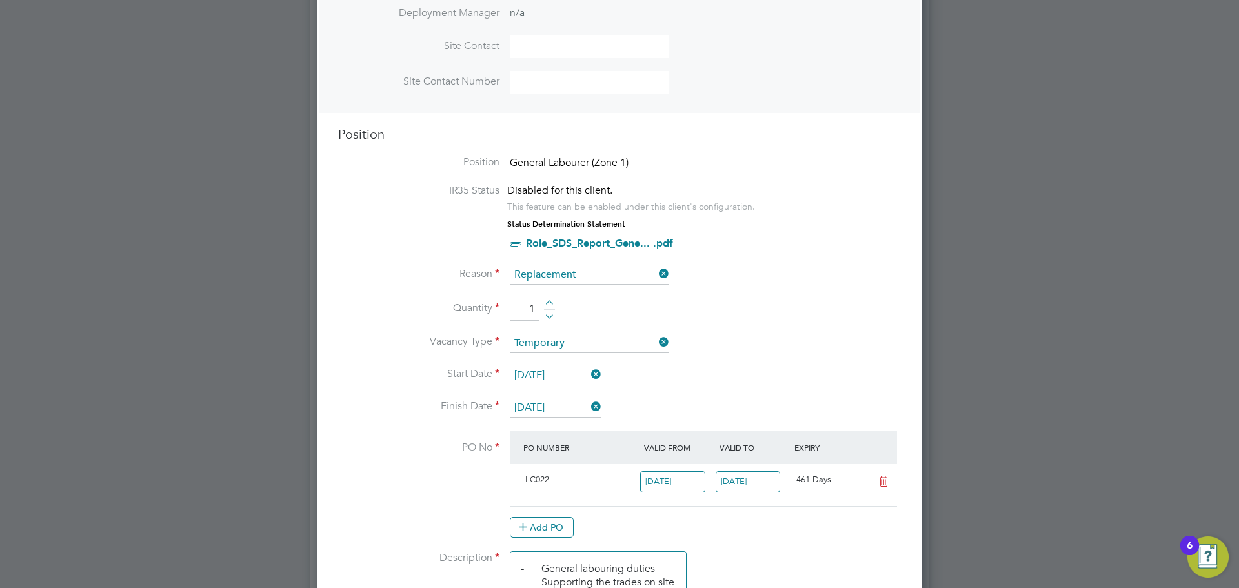
click at [589, 379] on icon at bounding box center [589, 374] width 0 height 18
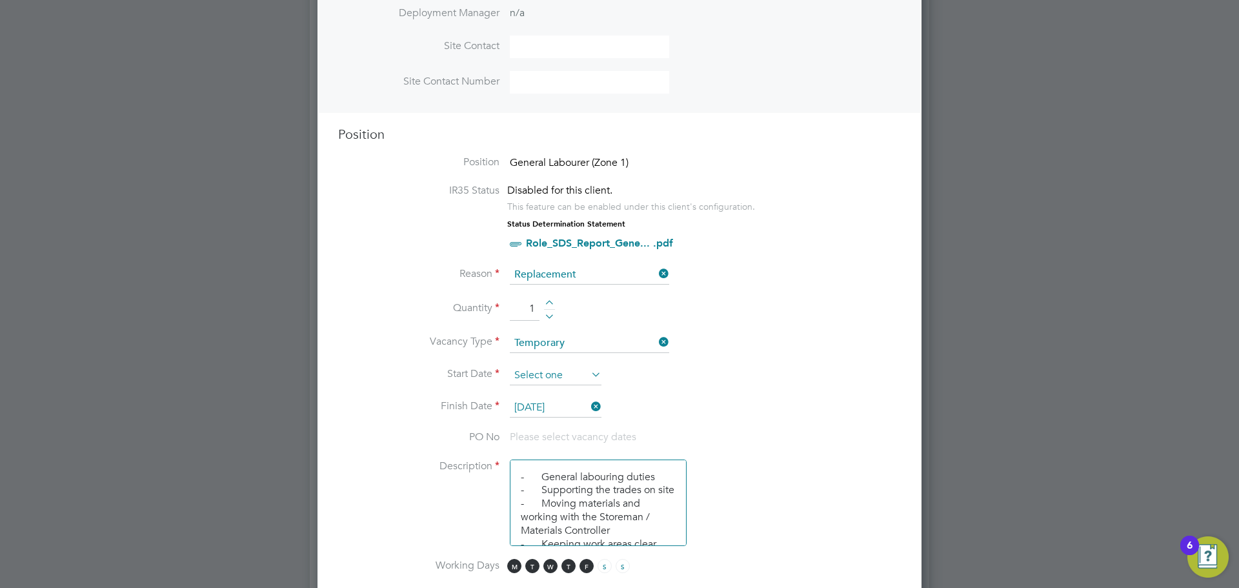
click at [556, 378] on input at bounding box center [556, 375] width 92 height 19
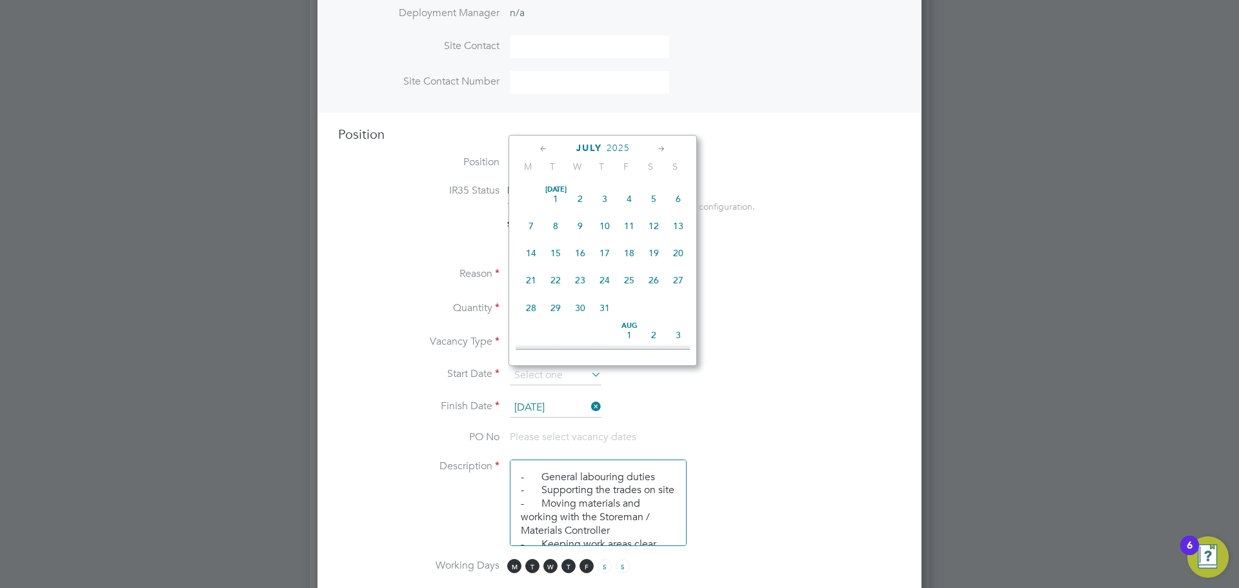
click at [551, 151] on div "July 2025" at bounding box center [603, 148] width 174 height 12
click at [543, 149] on icon at bounding box center [544, 149] width 12 height 14
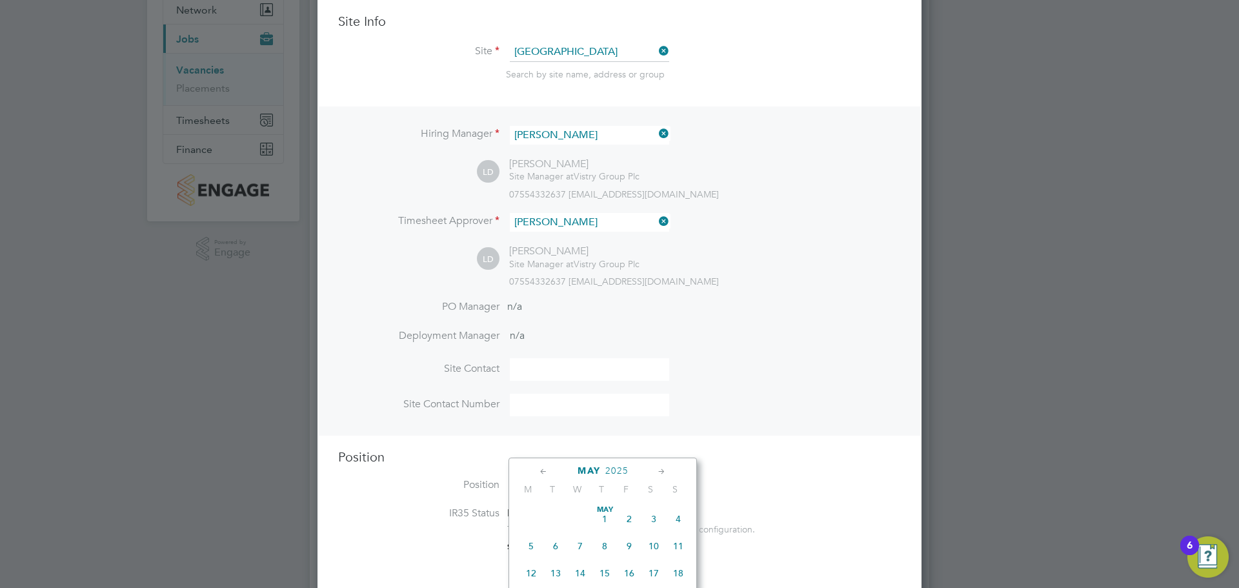
click at [781, 177] on div "LD Liam D'unienville Site Manager at Vistry Group Plc 07554332637 liam.dunienvi…" at bounding box center [689, 178] width 424 height 43
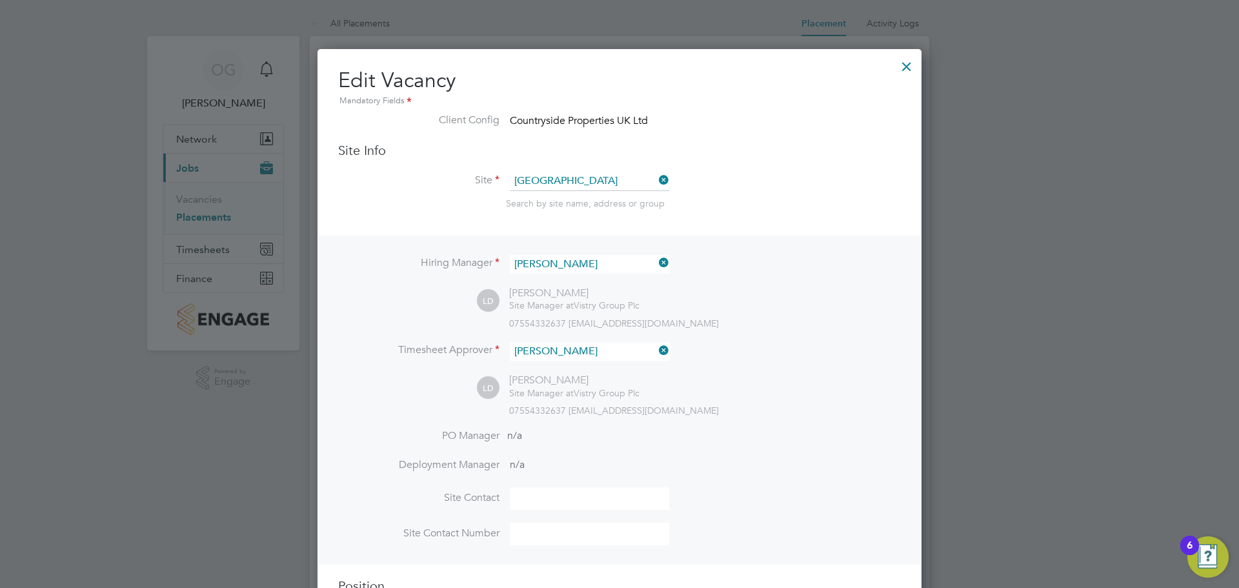
click at [906, 62] on div at bounding box center [906, 63] width 23 height 23
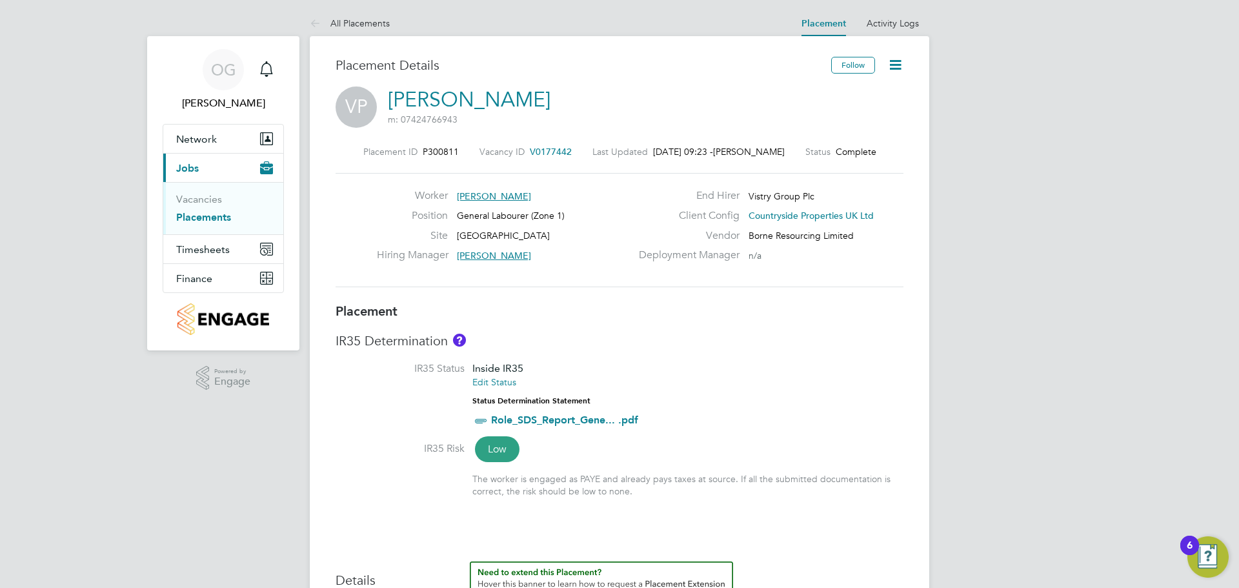
click at [211, 217] on link "Placements" at bounding box center [203, 217] width 55 height 12
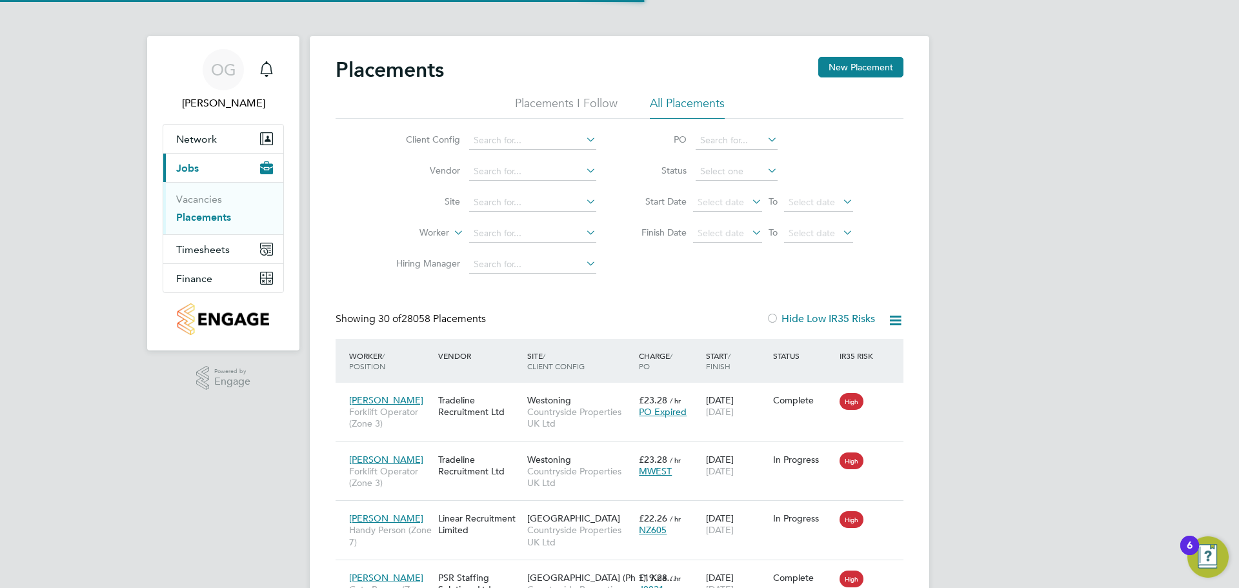
scroll to position [48, 112]
click at [213, 201] on link "Vacancies" at bounding box center [199, 199] width 46 height 12
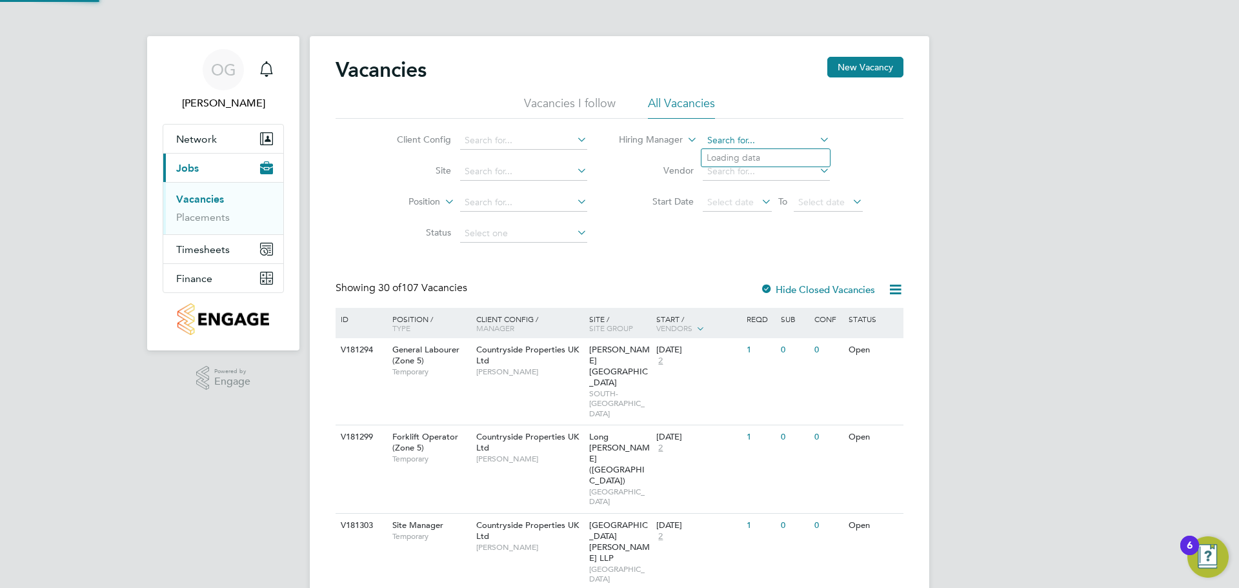
click at [753, 135] on input at bounding box center [766, 141] width 127 height 18
click at [489, 143] on input at bounding box center [523, 141] width 127 height 18
type input "n"
type input "c"
click at [388, 179] on li "Site" at bounding box center [482, 171] width 243 height 31
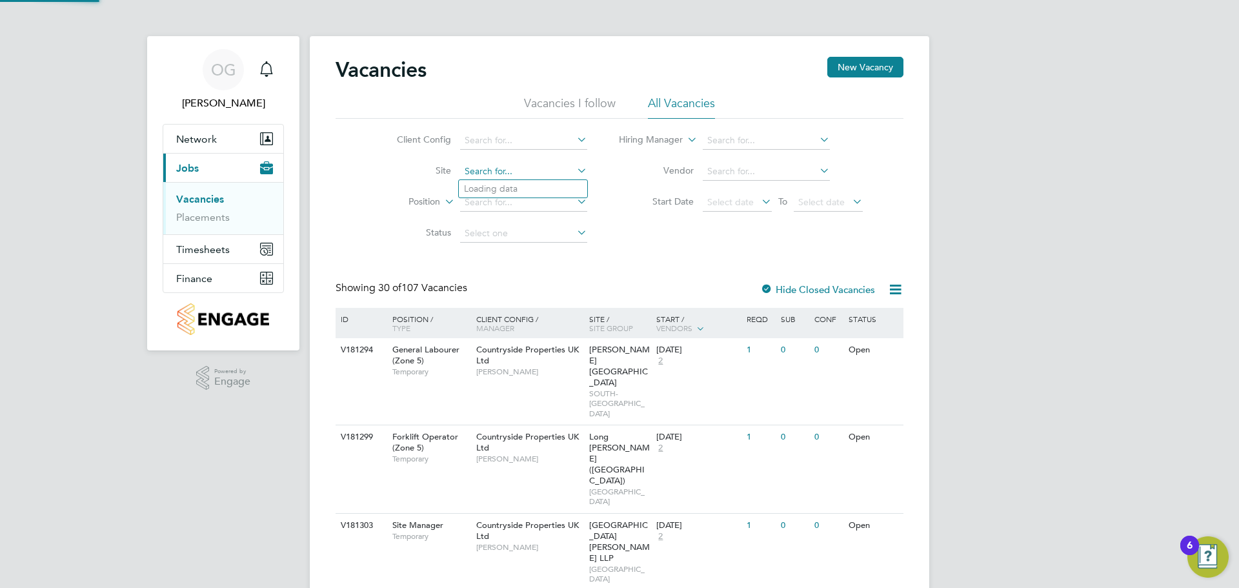
click at [471, 171] on input at bounding box center [523, 172] width 127 height 18
click at [498, 184] on b "Northwick" at bounding box center [511, 188] width 94 height 11
type input "Northwick Park"
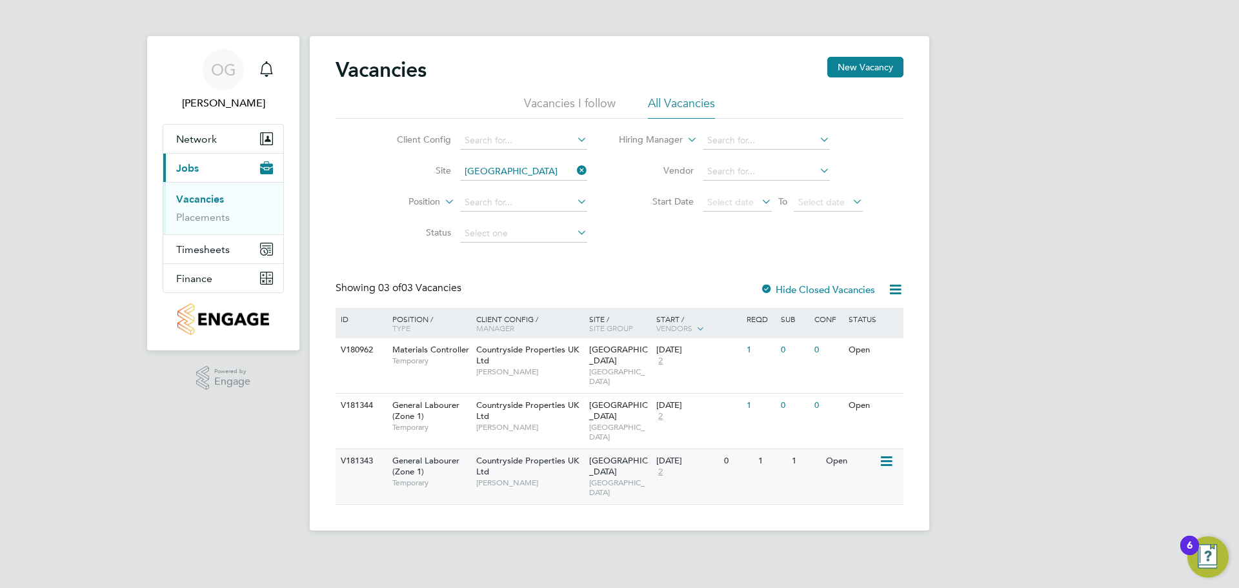
click at [889, 454] on icon at bounding box center [885, 461] width 13 height 15
click at [852, 505] on li "Update Status" at bounding box center [854, 507] width 75 height 18
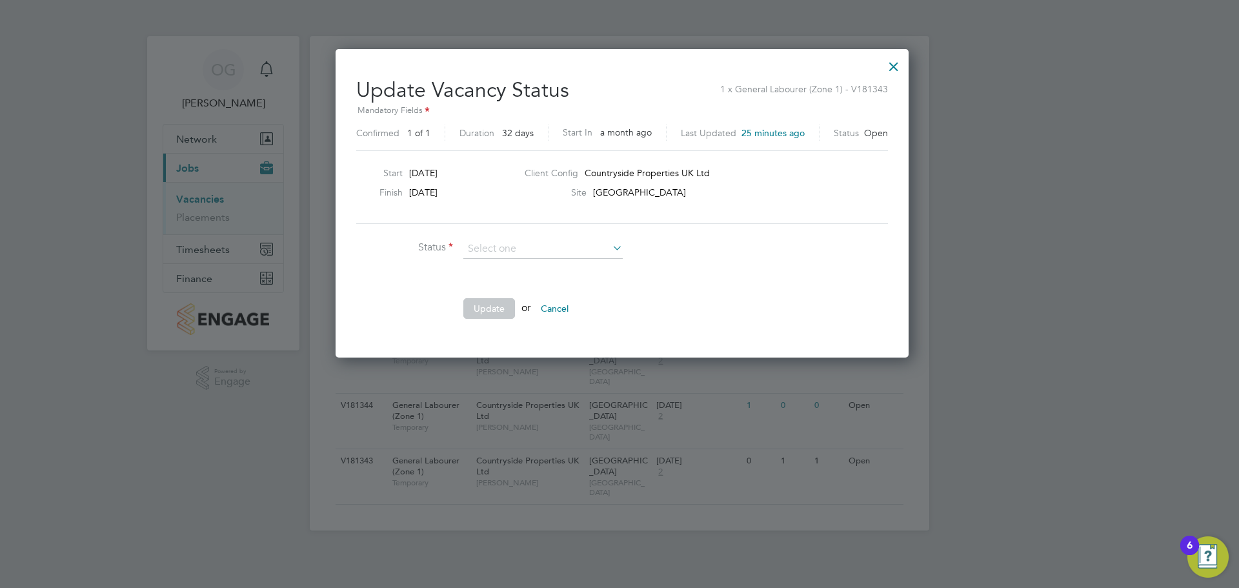
click at [531, 281] on div "Vacancies New Vacancy Vacancies I follow All Vacancies Client Config Site North…" at bounding box center [620, 283] width 620 height 494
click at [547, 245] on input at bounding box center [542, 248] width 159 height 19
click at [518, 280] on li "Closed" at bounding box center [543, 283] width 161 height 17
type input "Closed"
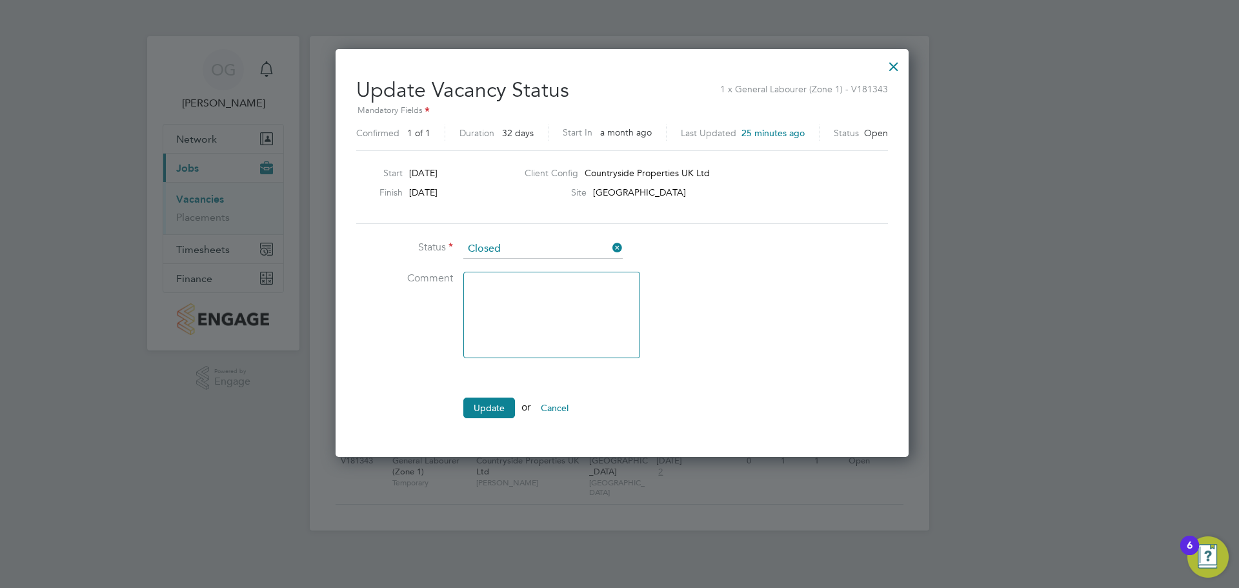
click at [509, 294] on textarea at bounding box center [551, 315] width 177 height 86
type textarea "E"
type textarea "No longer needed"
click at [507, 409] on button "Update" at bounding box center [489, 408] width 52 height 21
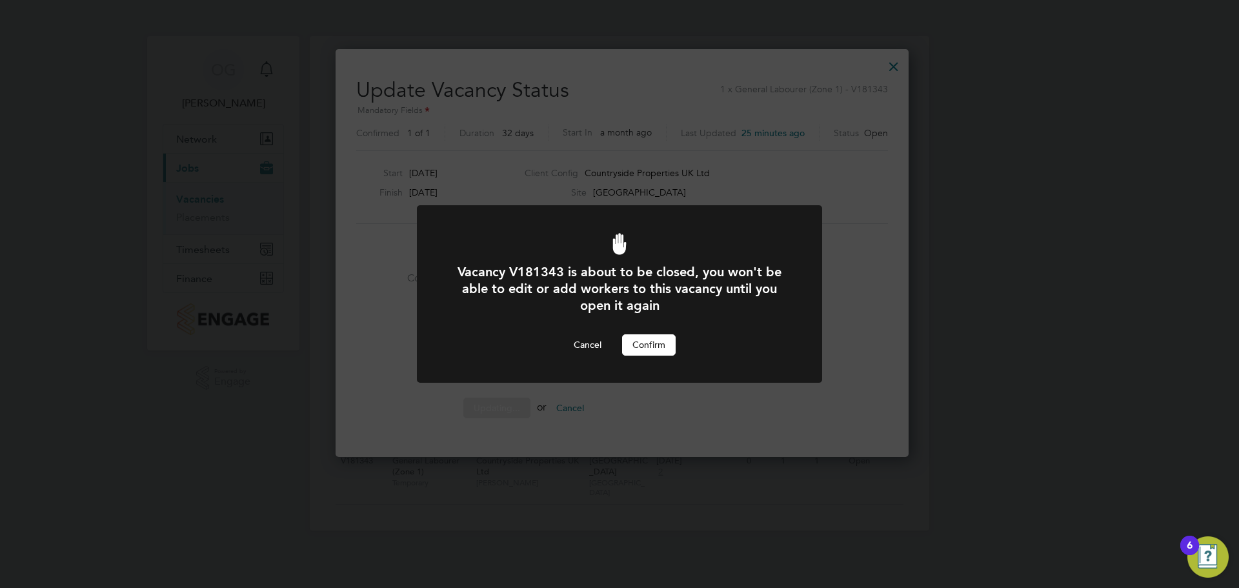
click at [664, 337] on button "Confirm" at bounding box center [649, 344] width 54 height 21
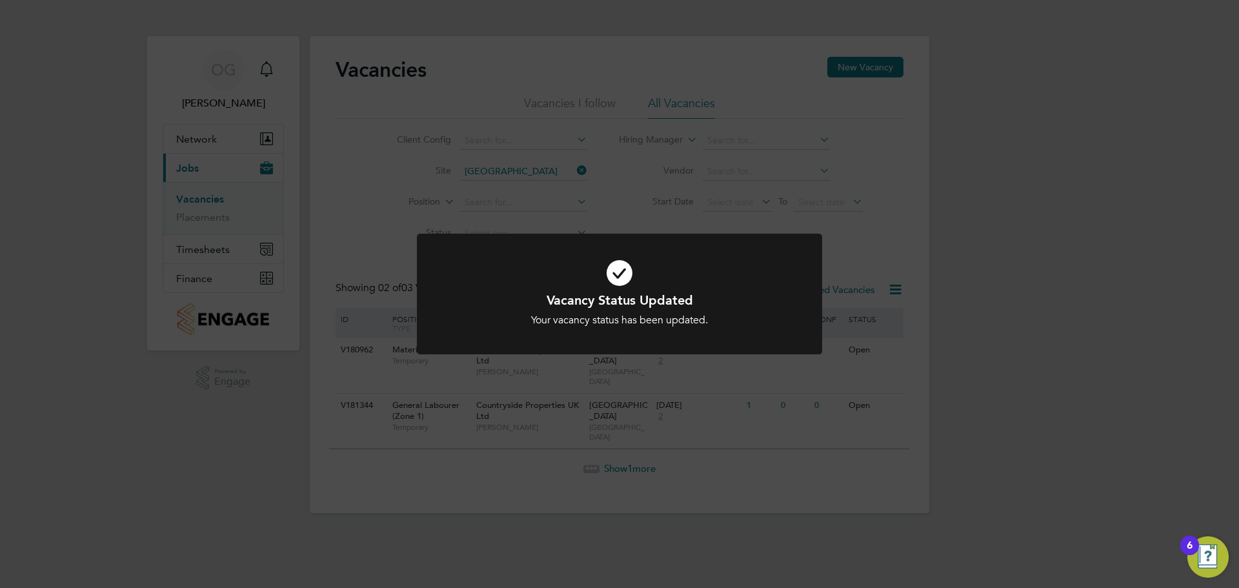
click at [968, 410] on div "Vacancy Status Updated Your vacancy status has been updated. Cancel Okay" at bounding box center [619, 294] width 1239 height 588
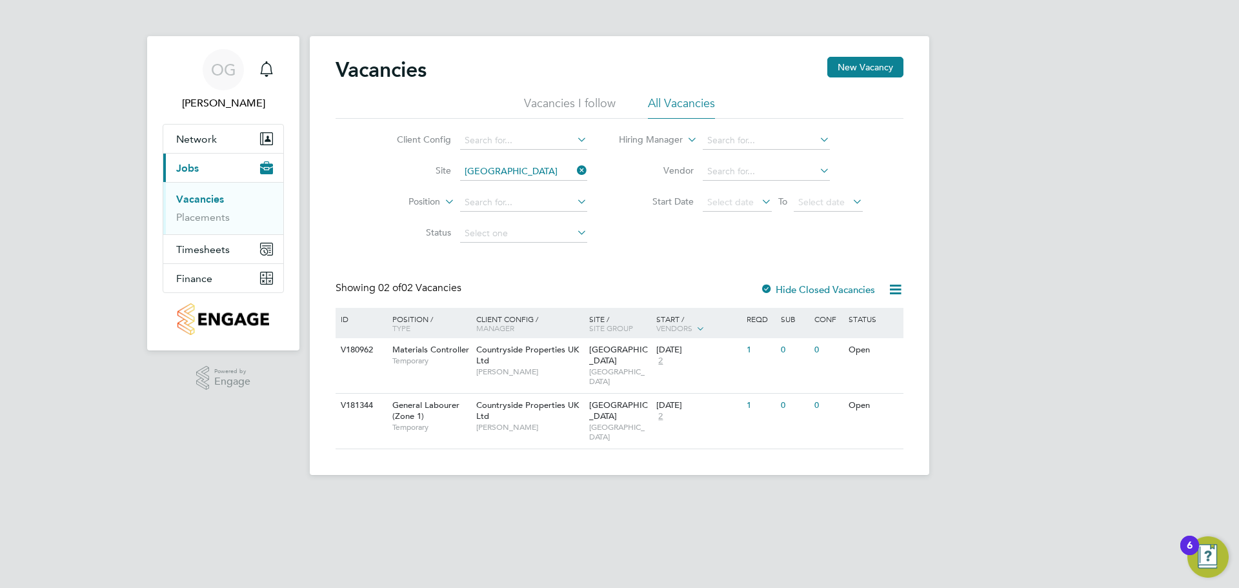
drag, startPoint x: 581, startPoint y: 172, endPoint x: 556, endPoint y: 171, distance: 24.6
click at [574, 172] on icon at bounding box center [574, 170] width 0 height 18
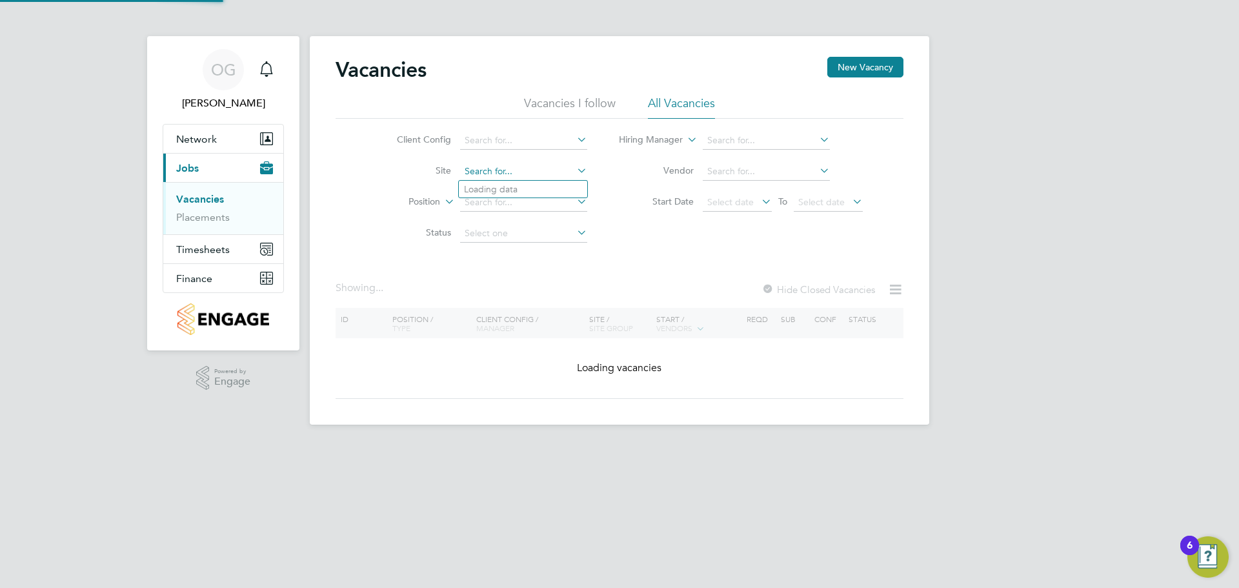
click at [529, 171] on input at bounding box center [523, 172] width 127 height 18
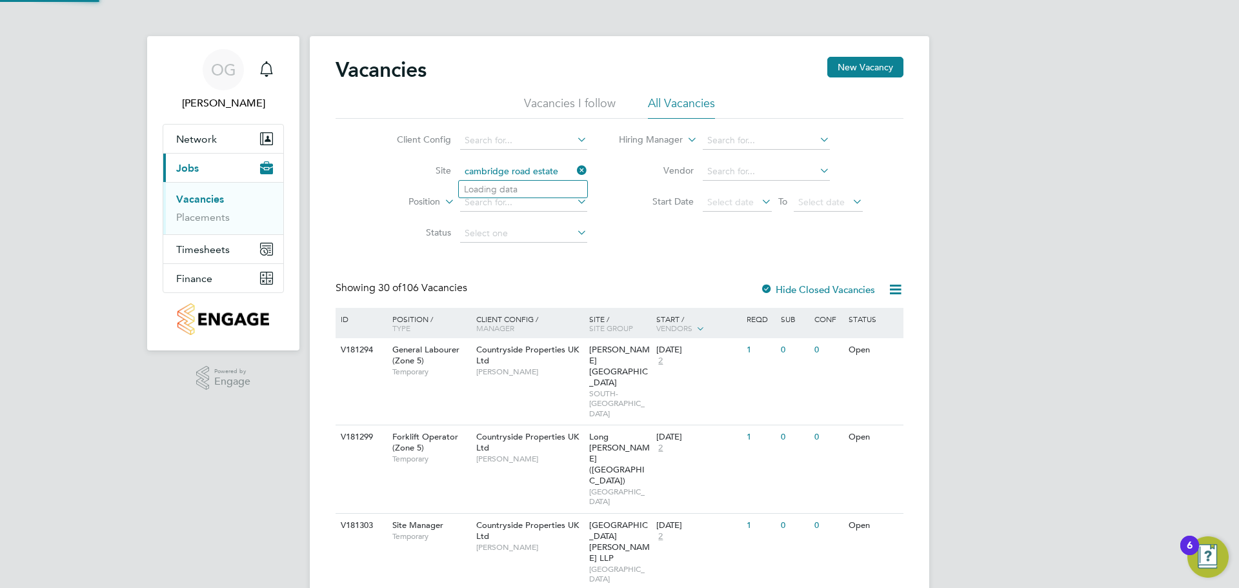
type input "Cambridge Road Estate"
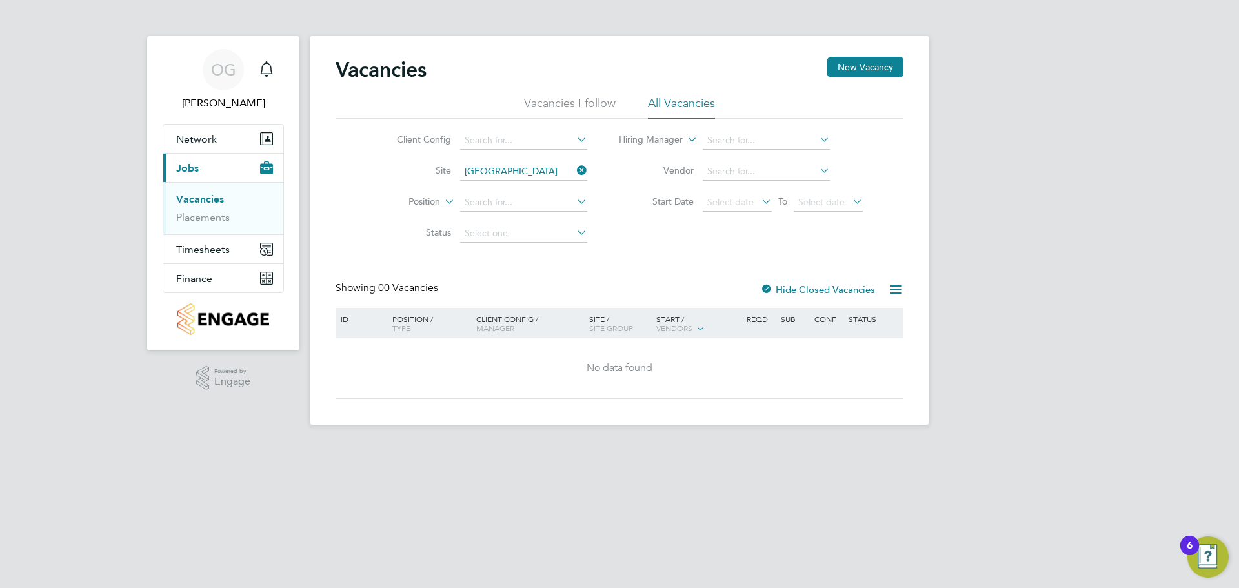
click at [841, 290] on label "Hide Closed Vacancies" at bounding box center [817, 289] width 115 height 12
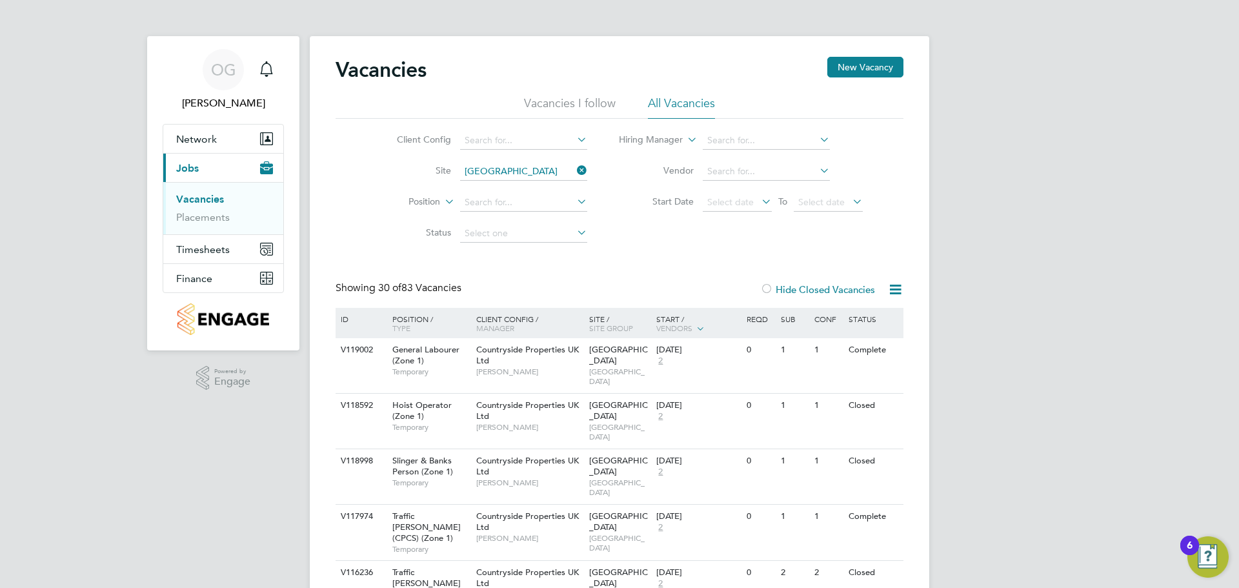
click at [574, 167] on icon at bounding box center [574, 170] width 0 height 18
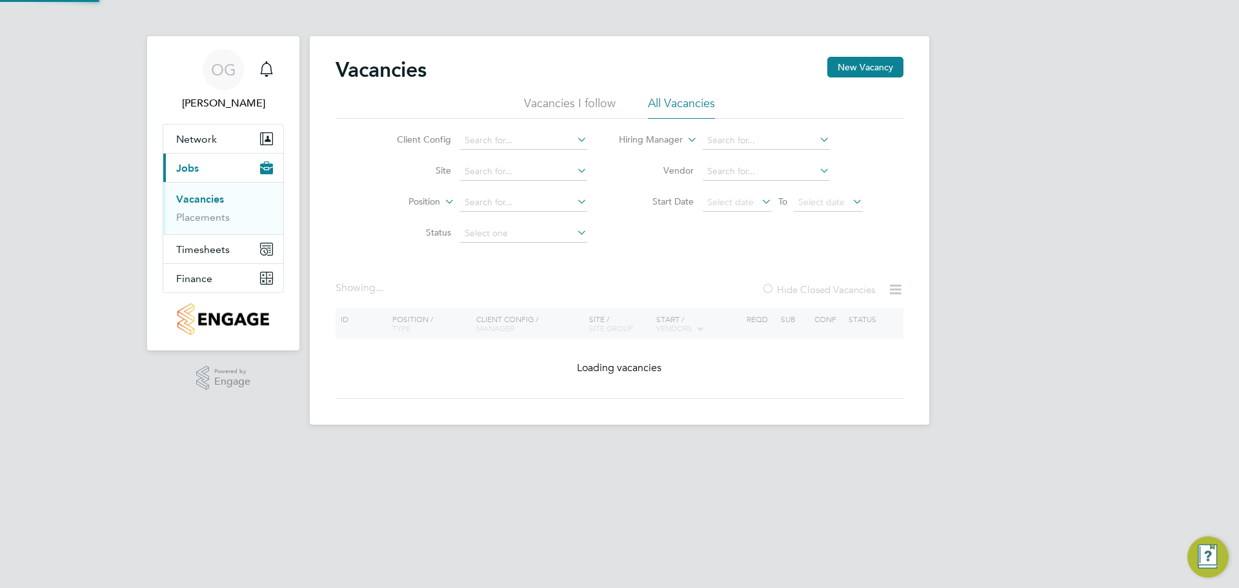
click at [206, 210] on li "Vacancies" at bounding box center [224, 202] width 97 height 18
click at [201, 215] on link "Placements" at bounding box center [203, 217] width 54 height 12
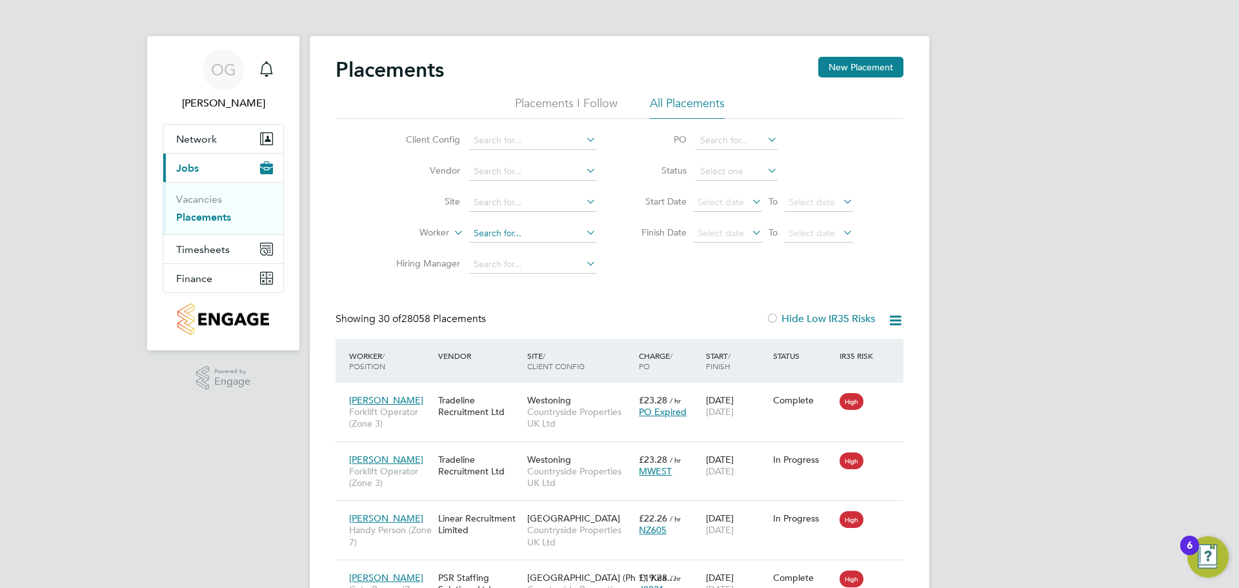
click at [502, 236] on input at bounding box center [532, 234] width 127 height 18
drag, startPoint x: 488, startPoint y: 238, endPoint x: 474, endPoint y: 232, distance: 15.3
click at [488, 238] on input at bounding box center [532, 234] width 127 height 18
type input "w"
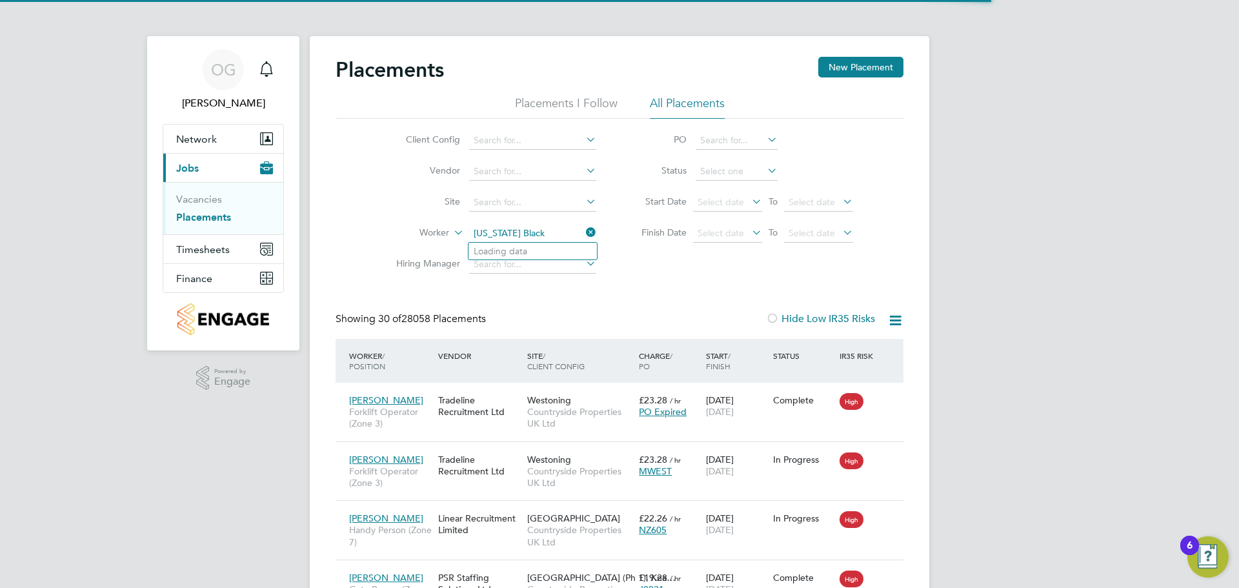
type input "[US_STATE] Black"
click at [525, 236] on input at bounding box center [532, 234] width 127 height 18
click at [521, 251] on li "Washin gton Black" at bounding box center [533, 251] width 128 height 17
type input "[US_STATE] Black"
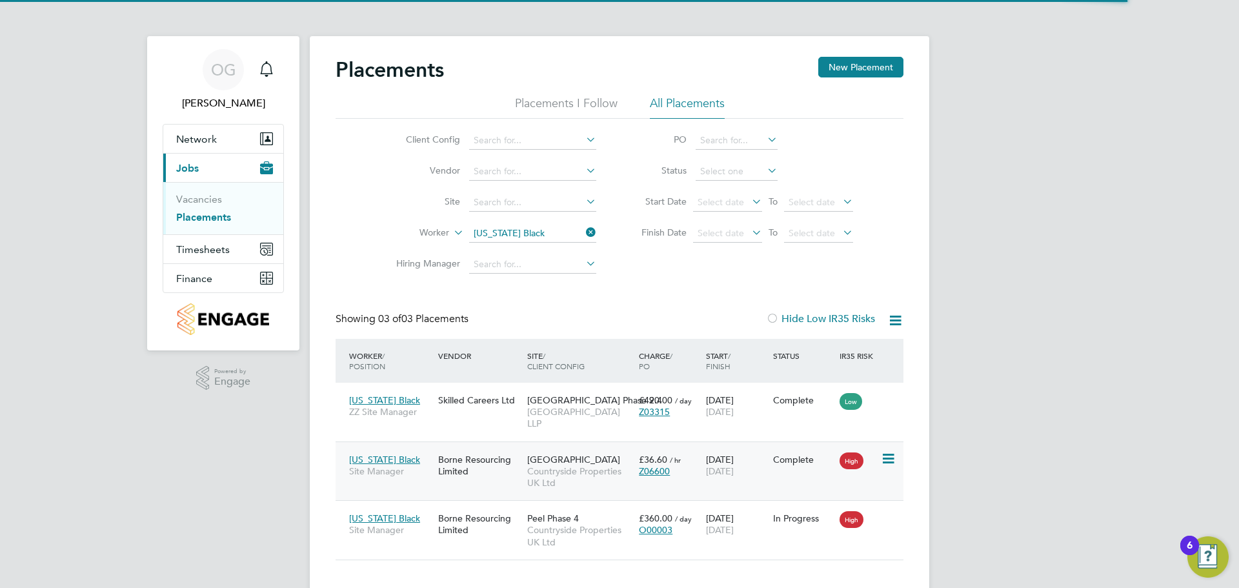
click at [891, 451] on icon at bounding box center [887, 458] width 13 height 15
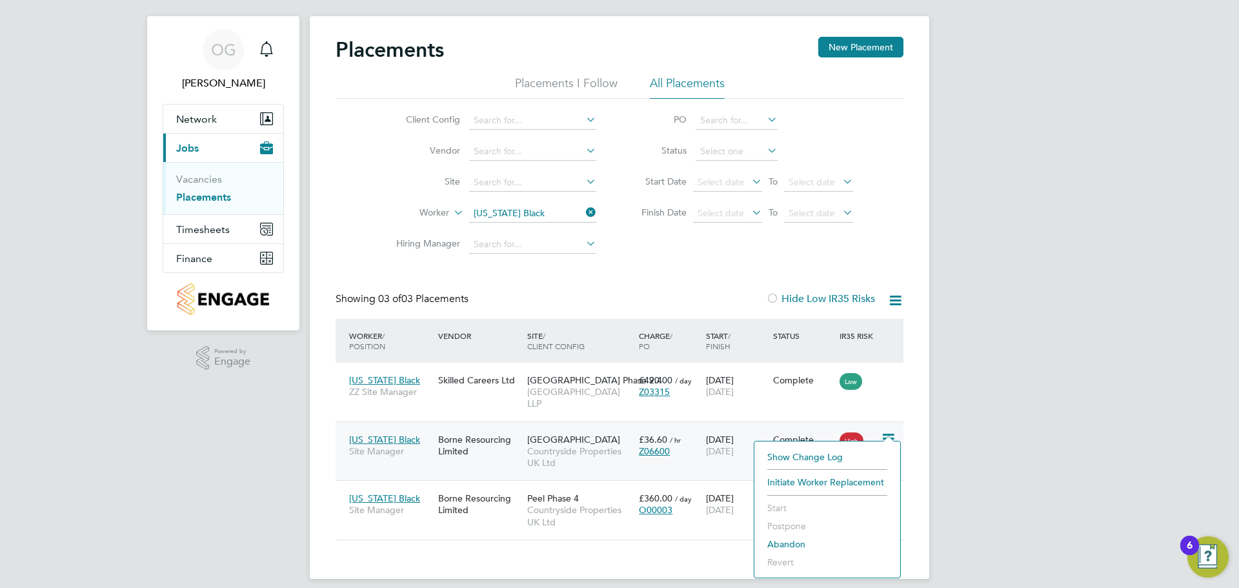
click at [849, 485] on li "Initiate Worker Replacement" at bounding box center [827, 482] width 133 height 18
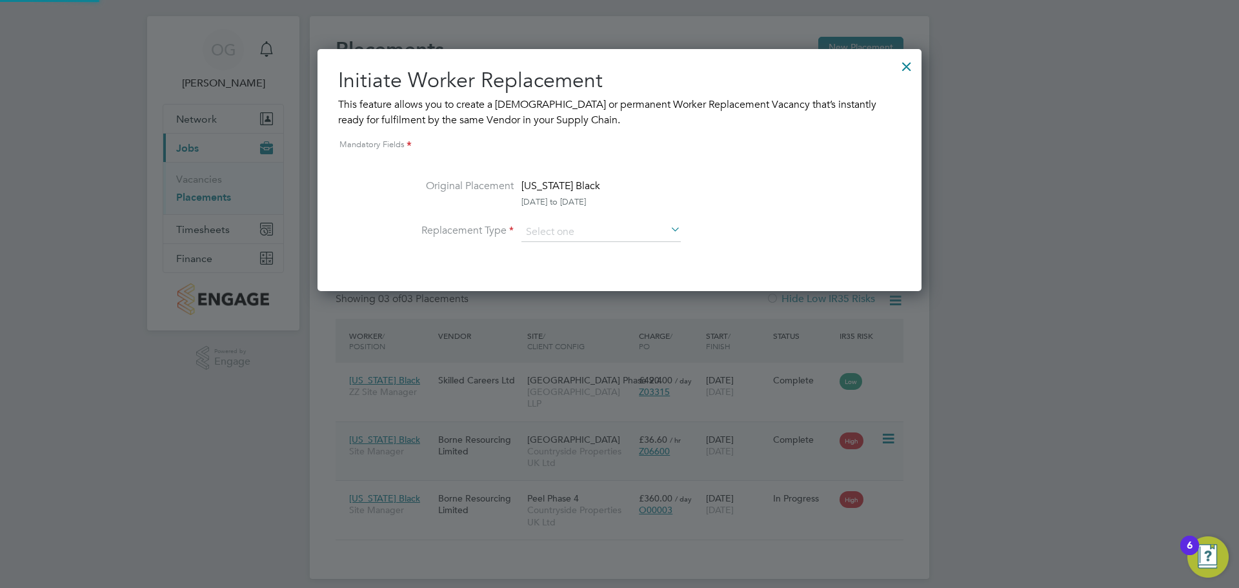
scroll to position [242, 605]
click at [593, 247] on li "Replacement Type" at bounding box center [620, 239] width 470 height 32
click at [600, 238] on input at bounding box center [601, 232] width 159 height 19
click at [904, 64] on div at bounding box center [906, 63] width 23 height 23
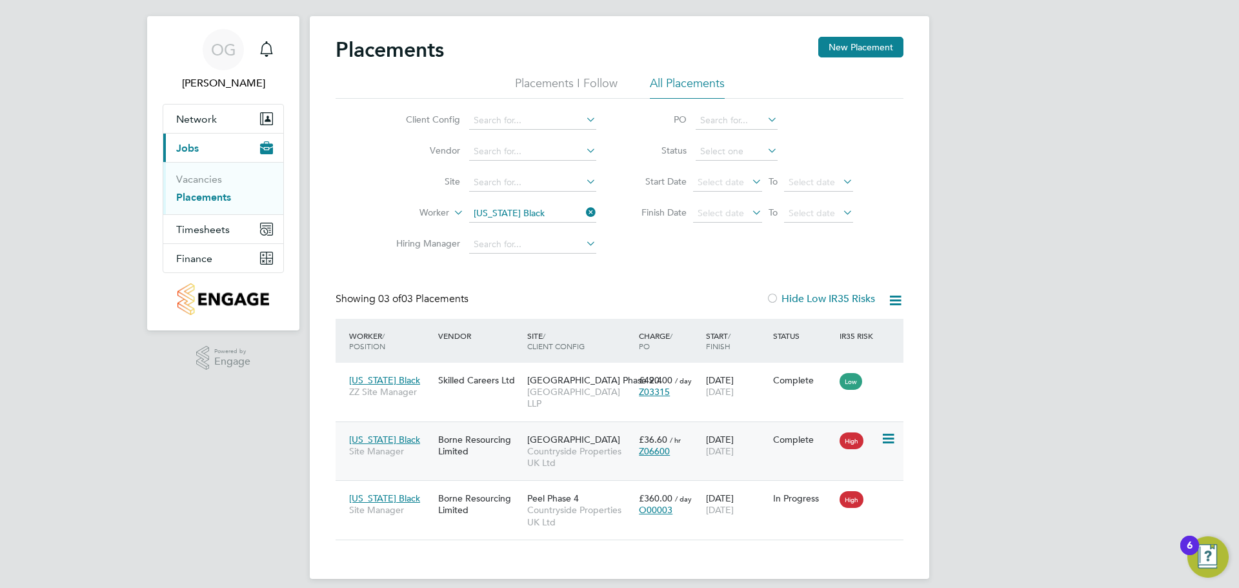
click at [888, 431] on icon at bounding box center [887, 438] width 13 height 15
click at [812, 455] on li "Show change log" at bounding box center [827, 457] width 133 height 18
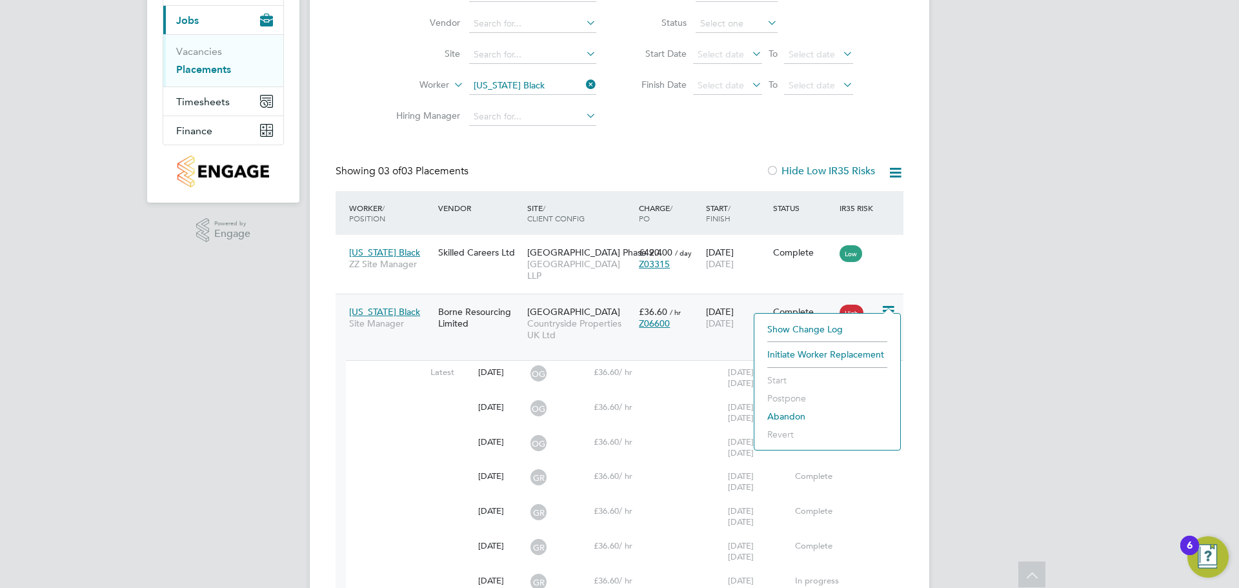
scroll to position [149, 0]
click at [644, 431] on div "02 Apr 2025 OG £36.60 / hr 24 Jun 2024 30 Jun 2025 Complete" at bounding box center [625, 446] width 558 height 35
click at [874, 367] on icon at bounding box center [870, 372] width 16 height 10
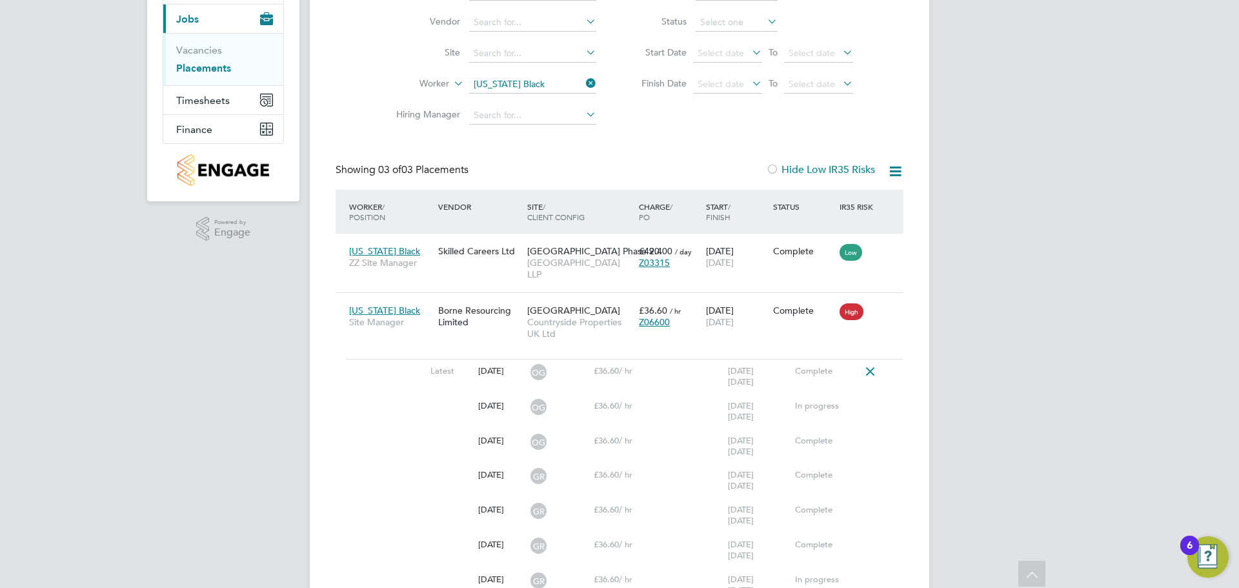
scroll to position [20, 0]
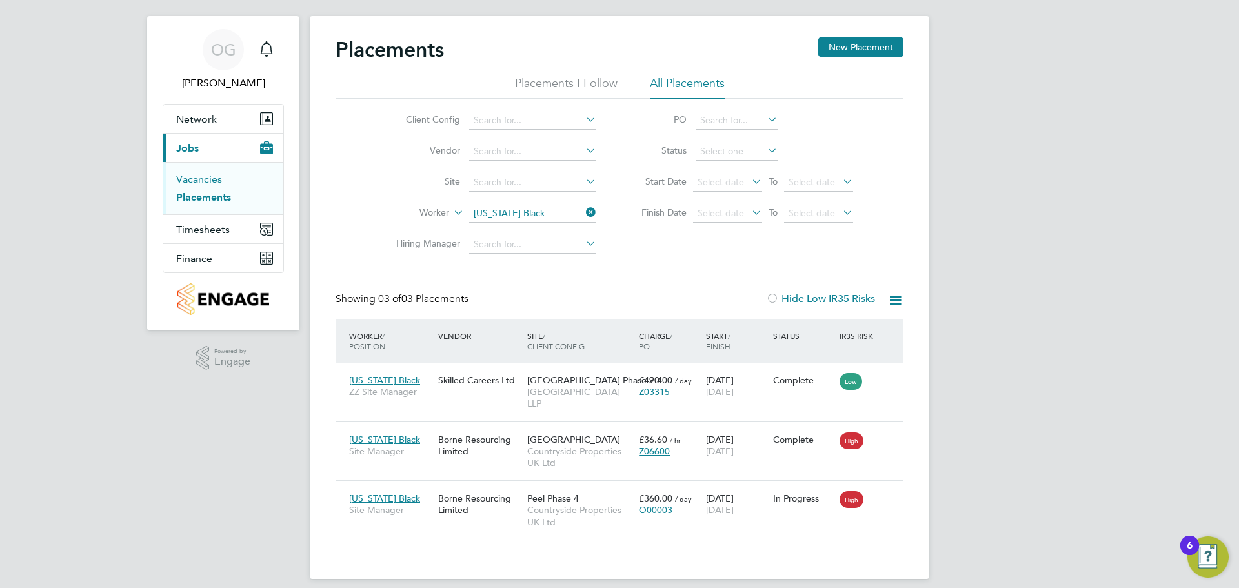
click at [215, 177] on link "Vacancies" at bounding box center [199, 179] width 46 height 12
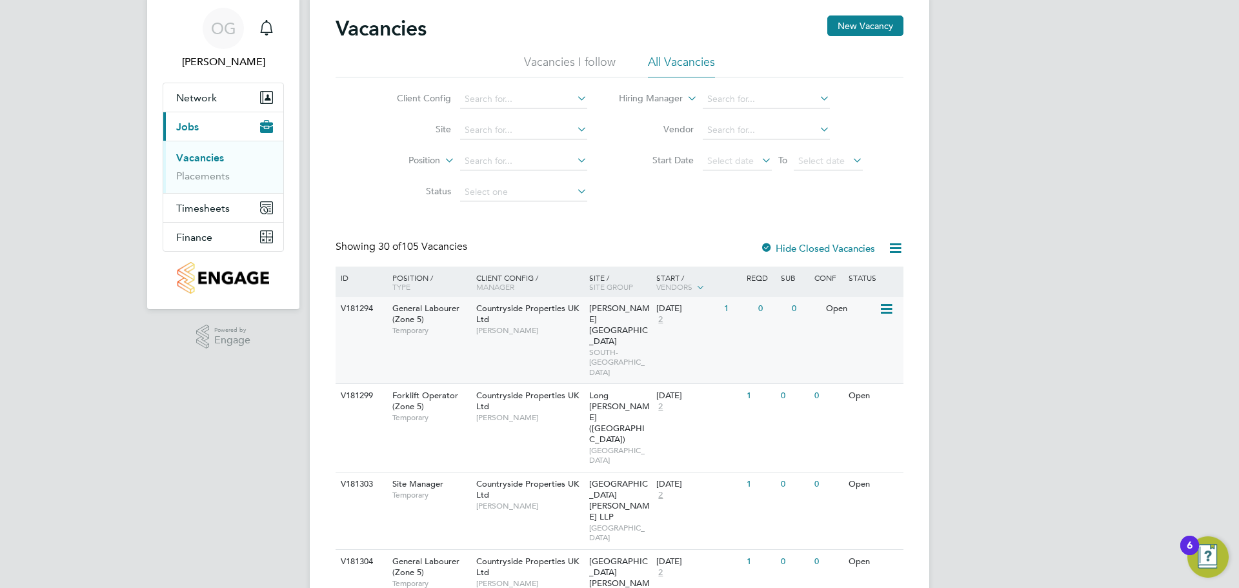
scroll to position [65, 0]
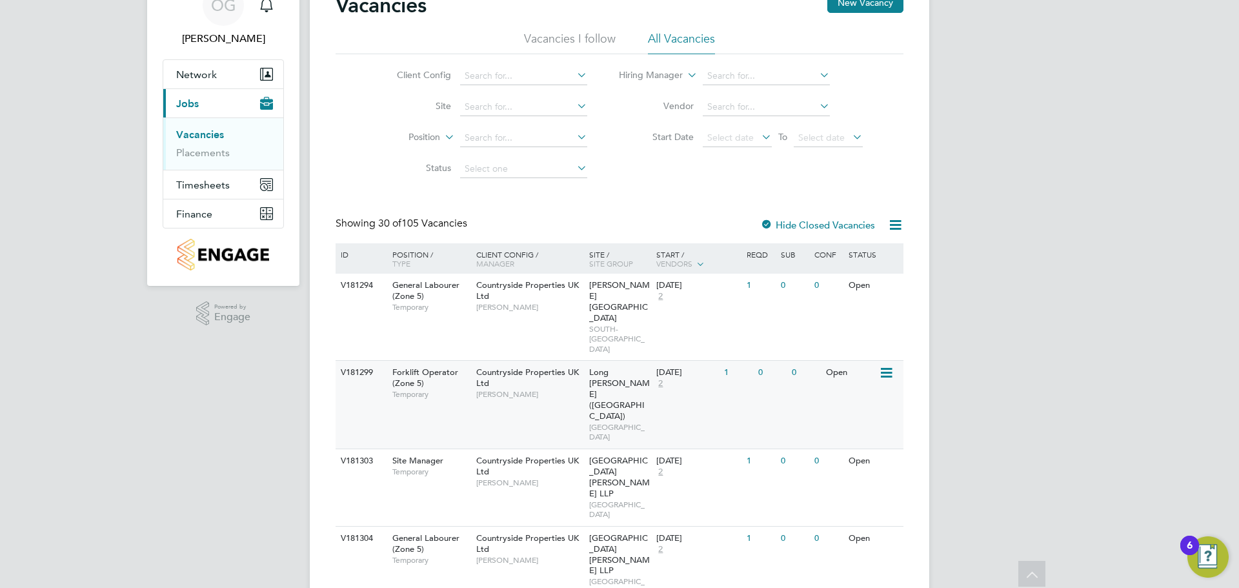
click at [882, 365] on icon at bounding box center [885, 372] width 13 height 15
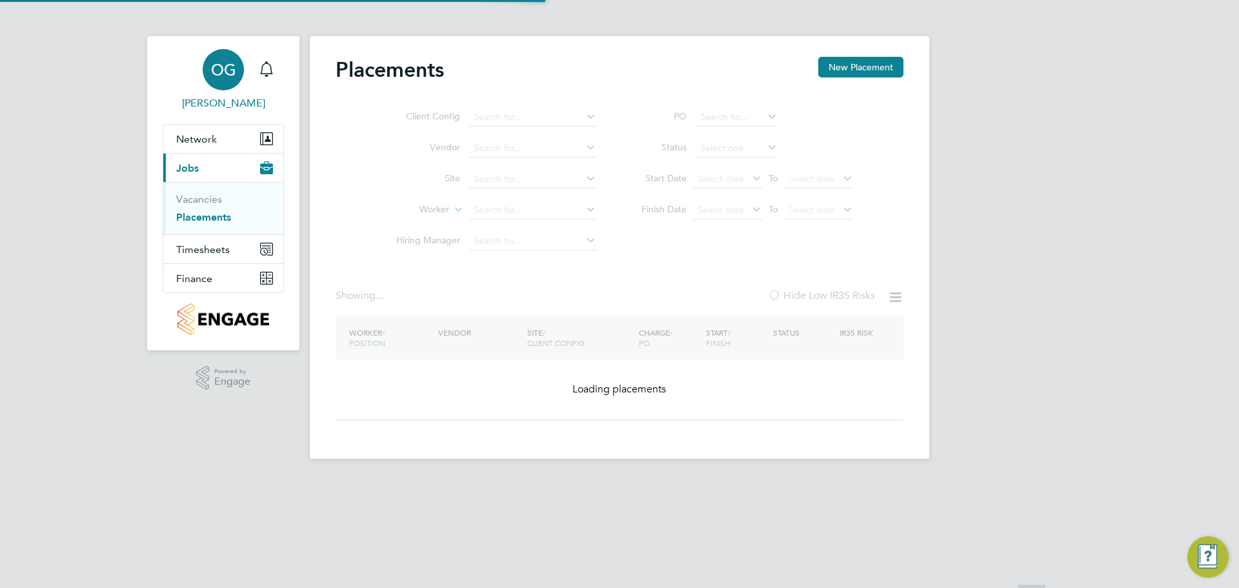
type input "[US_STATE] Black"
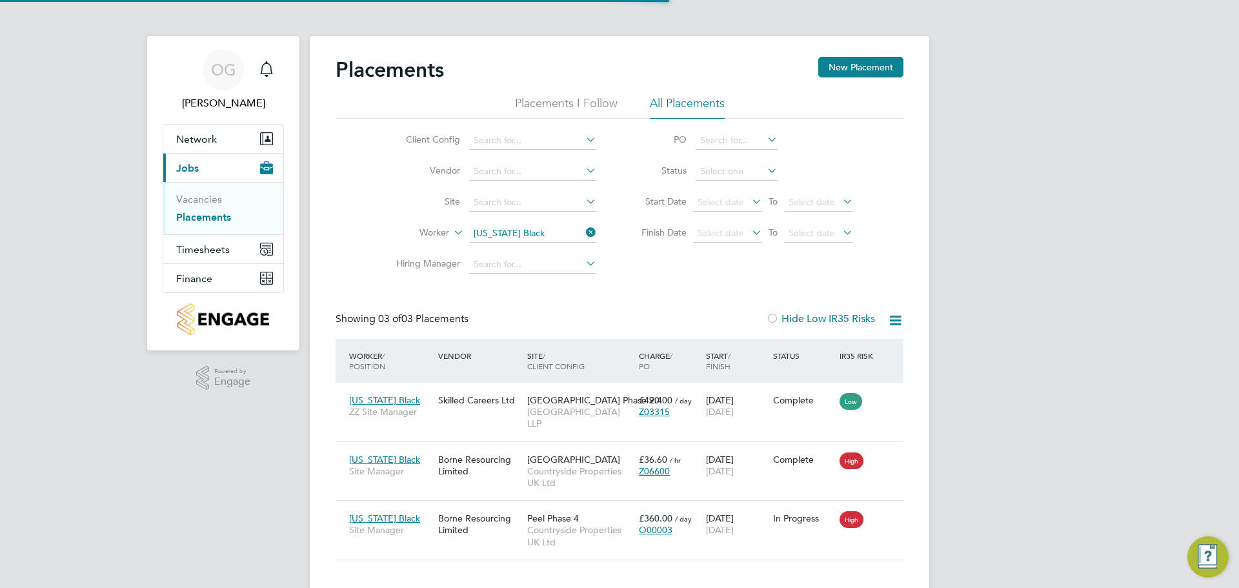
scroll to position [37, 112]
click at [886, 451] on icon at bounding box center [887, 458] width 13 height 15
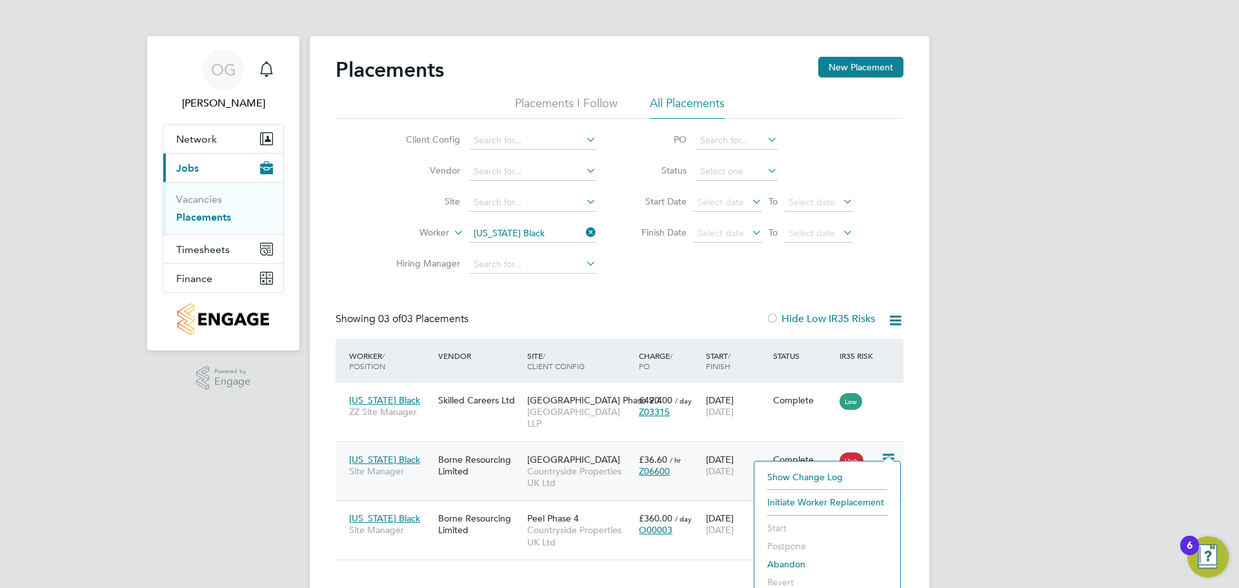
scroll to position [20, 0]
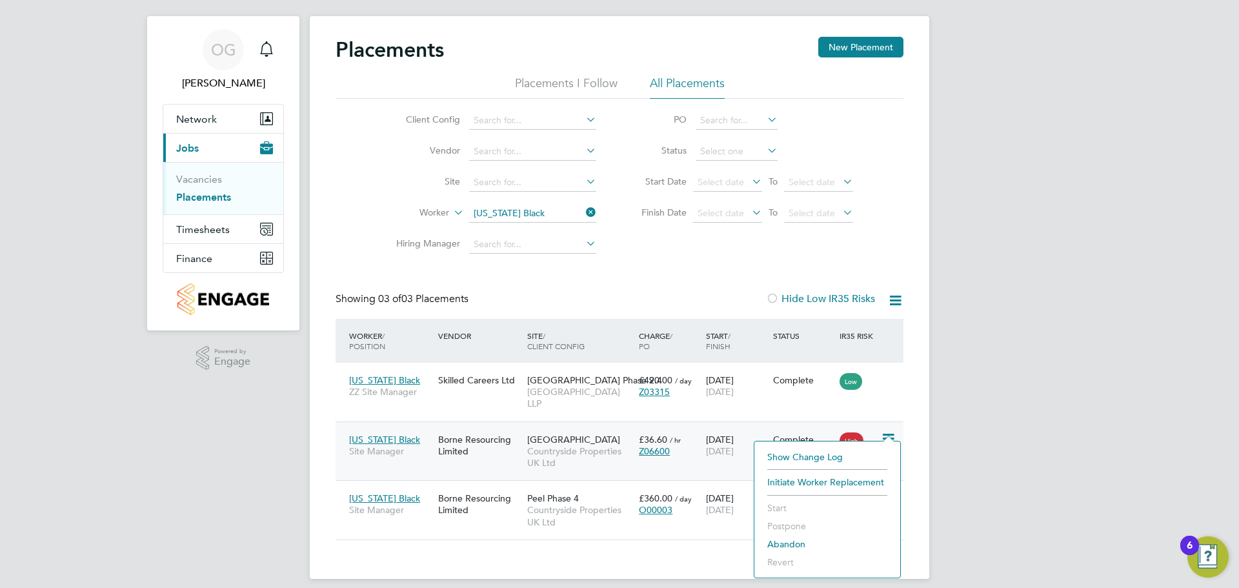
drag, startPoint x: 1050, startPoint y: 509, endPoint x: 913, endPoint y: 518, distance: 137.1
click at [1048, 509] on div "OG Olivia Glasgow Notifications Applications: Network Team Members Sites Worker…" at bounding box center [619, 290] width 1239 height 620
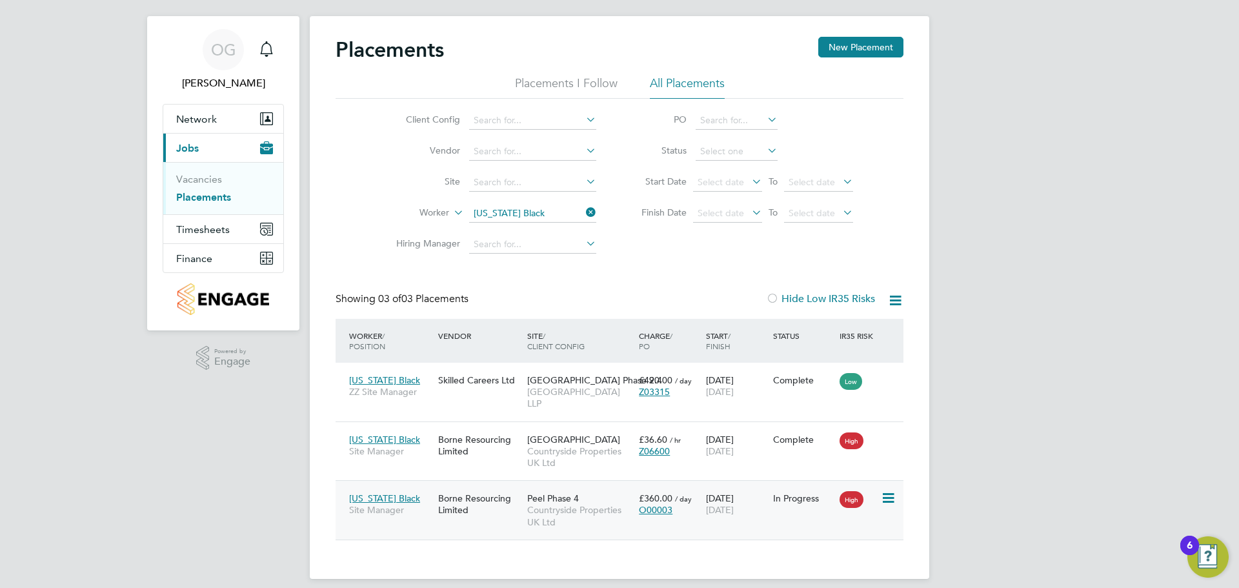
click at [894, 491] on icon at bounding box center [887, 498] width 13 height 15
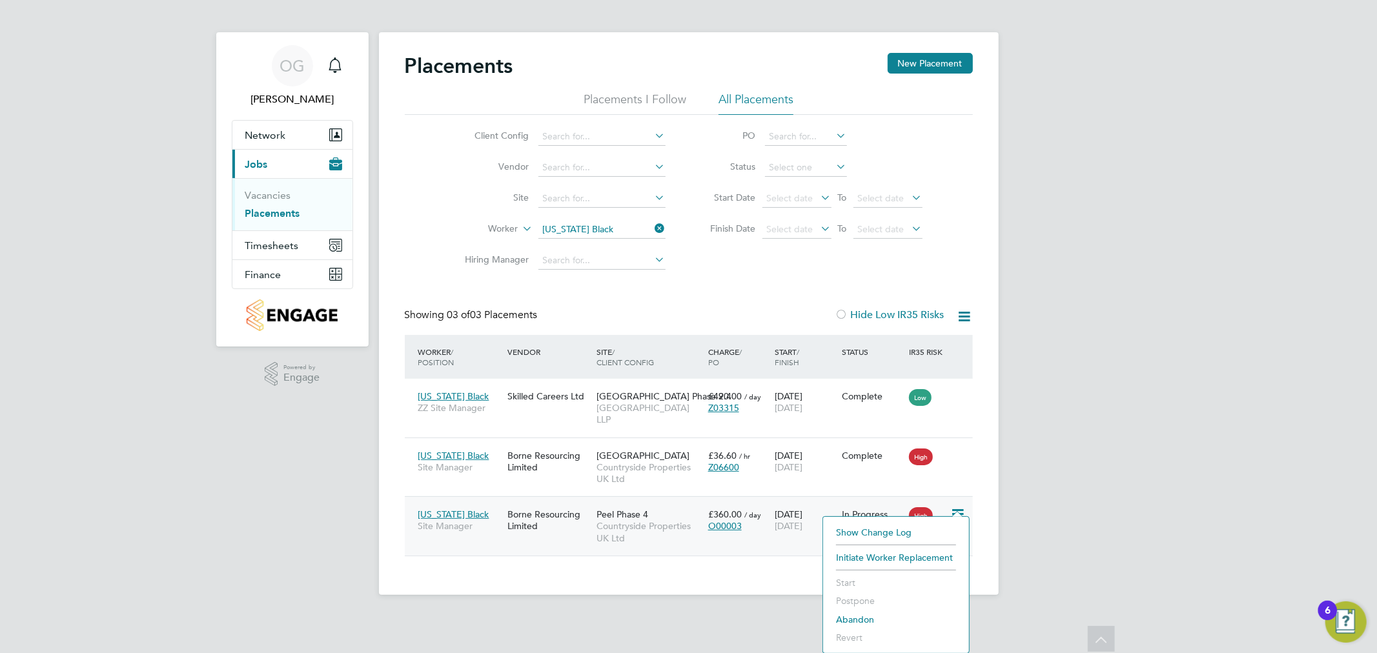
scroll to position [6, 7]
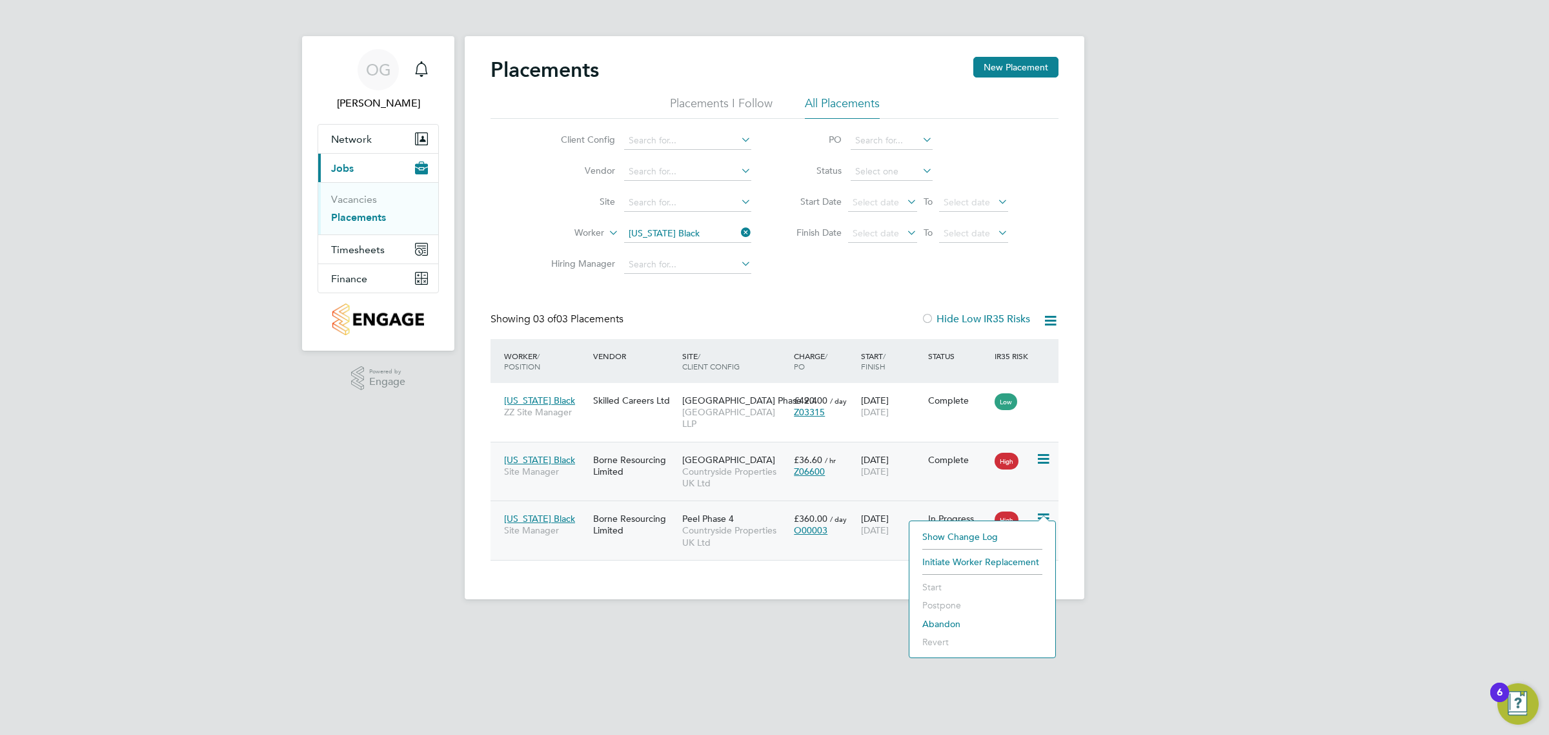
click at [1042, 451] on icon at bounding box center [1042, 458] width 13 height 15
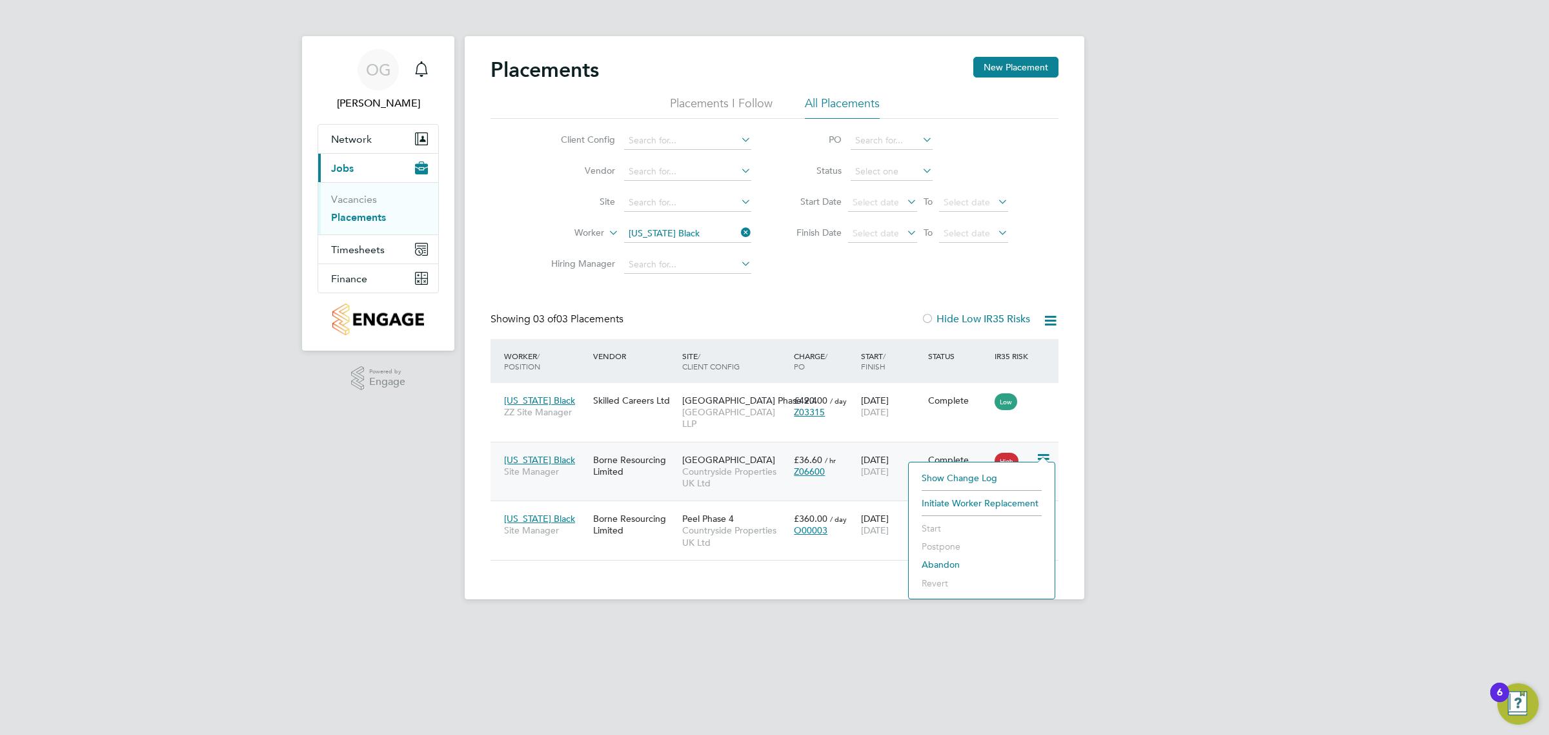
drag, startPoint x: 1230, startPoint y: 486, endPoint x: 1036, endPoint y: 479, distance: 194.4
click at [1230, 485] on div "OG Olivia Glasgow Notifications Applications: Network Team Members Sites Worker…" at bounding box center [774, 310] width 1549 height 620
click at [1041, 451] on icon at bounding box center [1042, 458] width 13 height 15
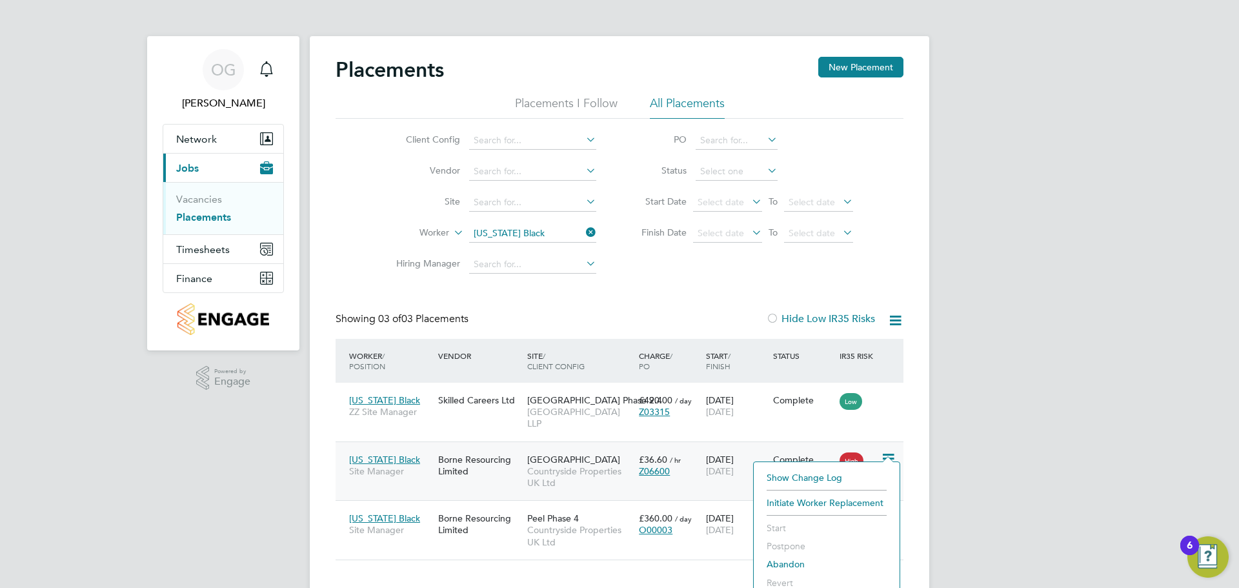
scroll to position [48, 112]
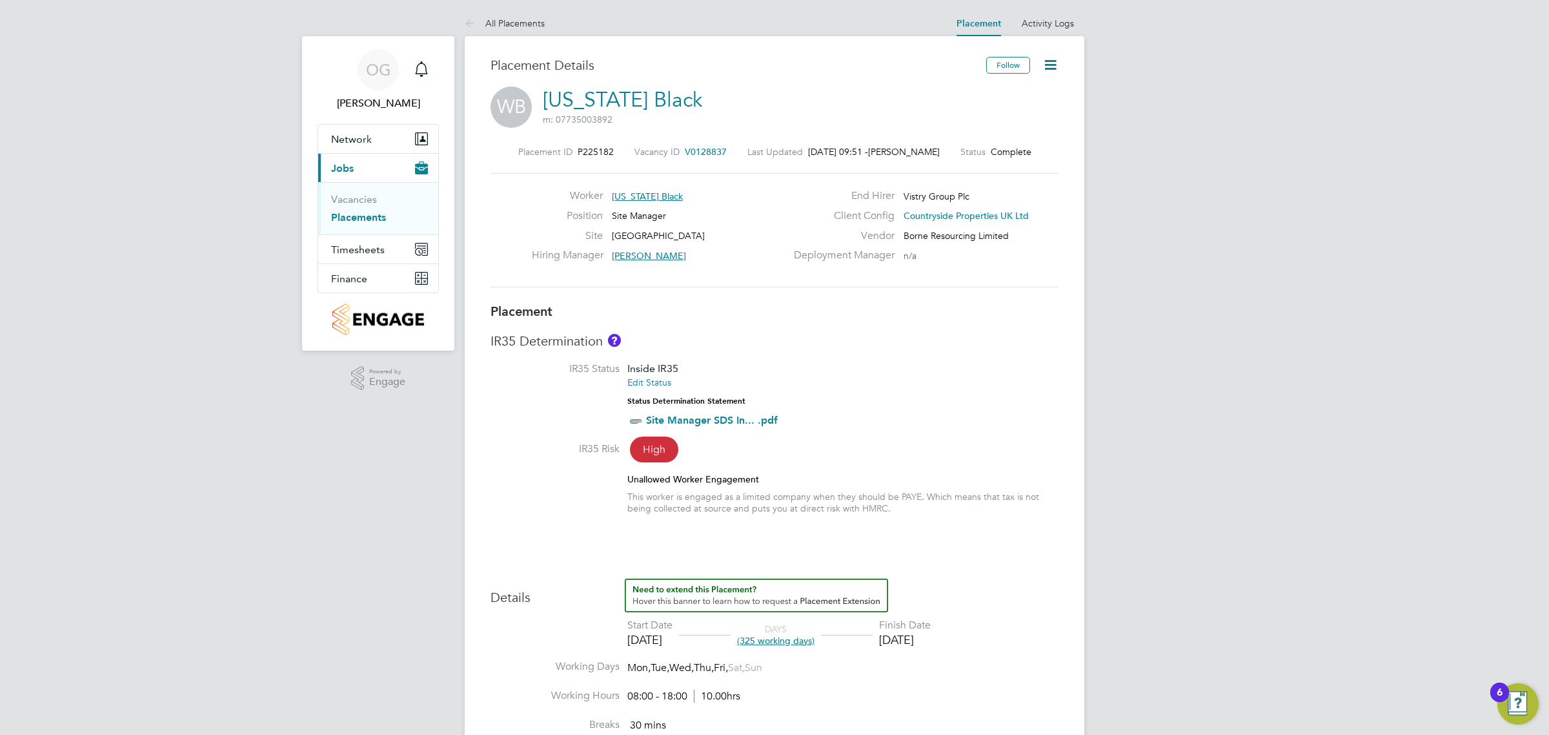
scroll to position [21, 255]
drag, startPoint x: 1488, startPoint y: 128, endPoint x: 1494, endPoint y: 111, distance: 17.8
click at [1239, 123] on div "OG [PERSON_NAME] Notifications Applications: Network Team Members Sites Workers…" at bounding box center [774, 702] width 1549 height 1405
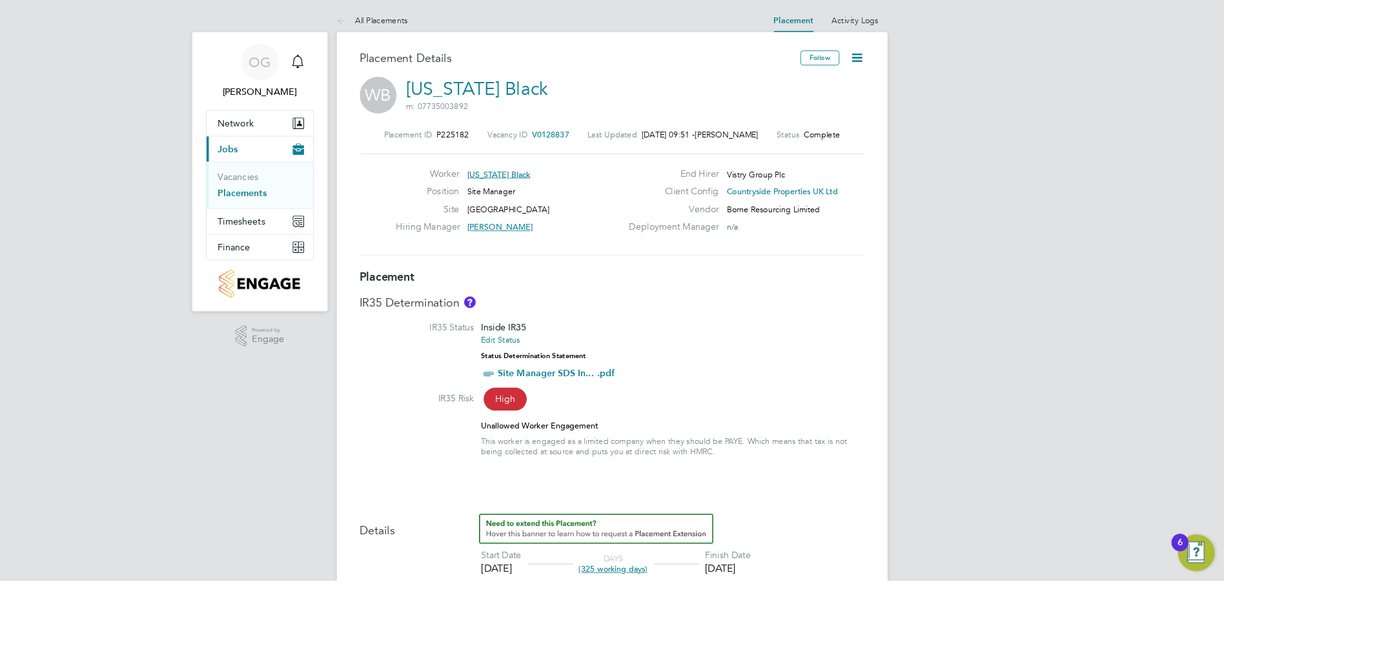
scroll to position [20, 254]
